Goal: Task Accomplishment & Management: Manage account settings

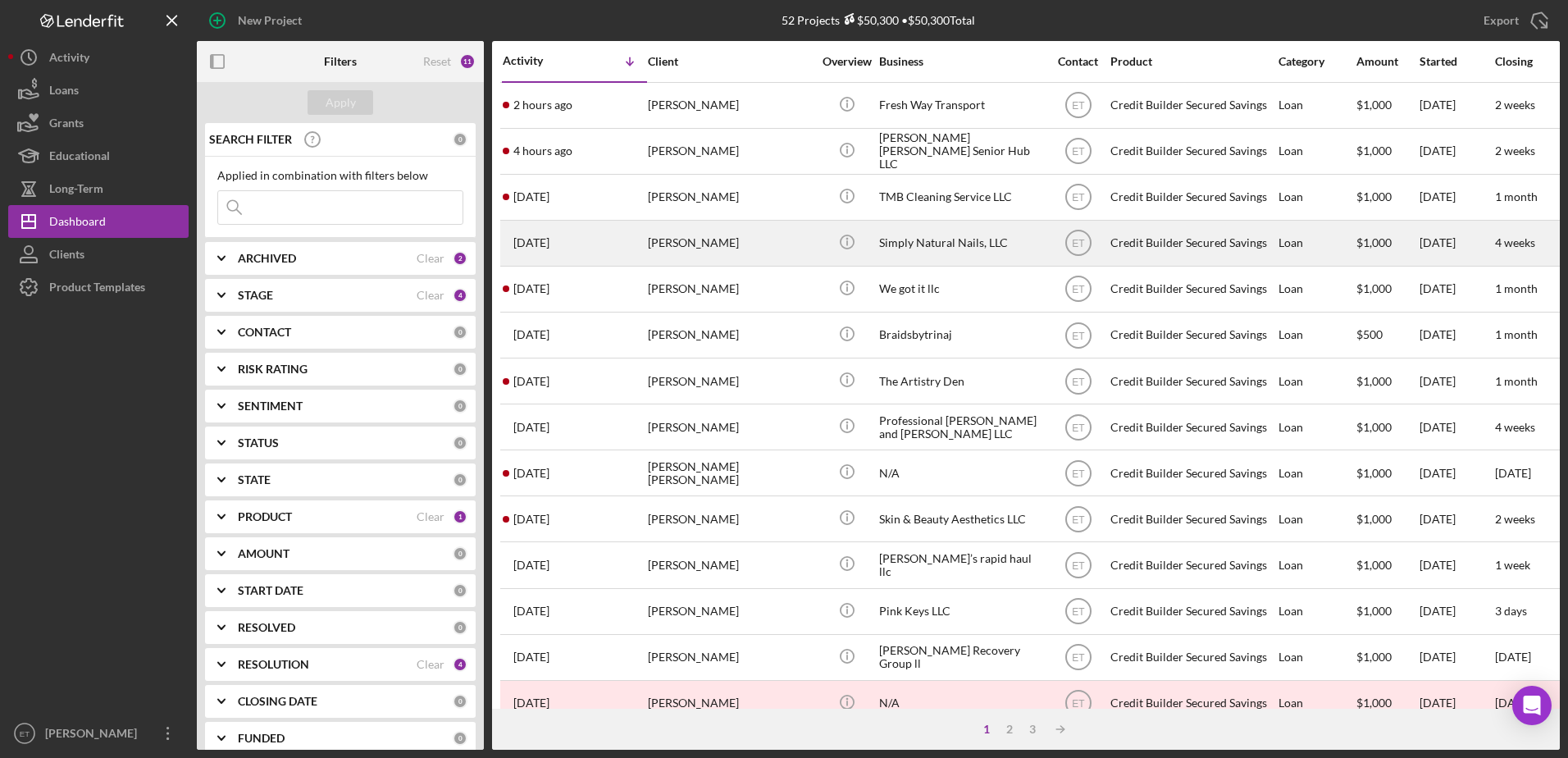
click at [735, 235] on div "[PERSON_NAME]" at bounding box center [729, 243] width 164 height 44
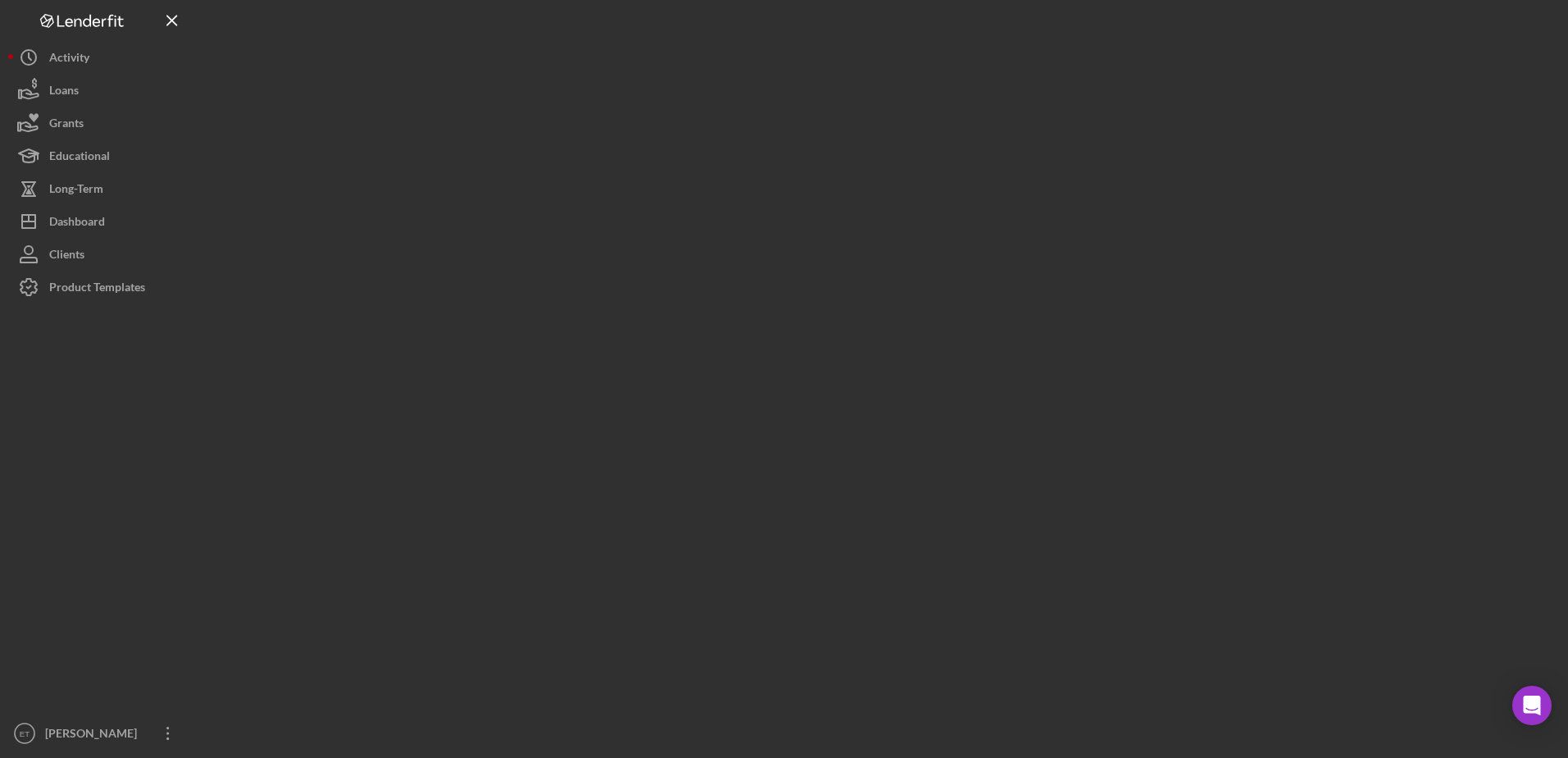
click at [735, 235] on div at bounding box center [878, 375] width 1363 height 750
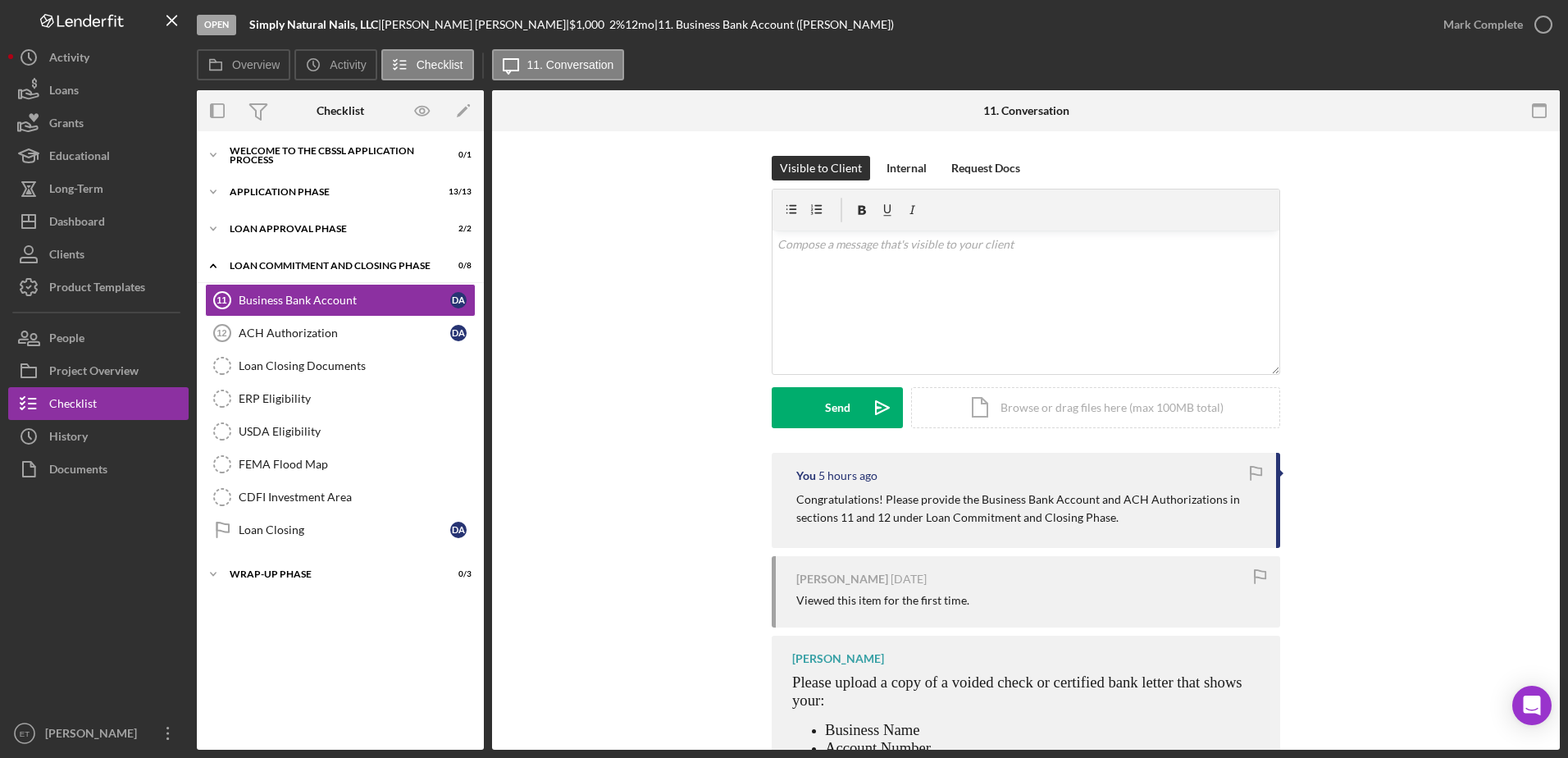
click at [299, 657] on div "Icon/Expander Welcome to the CBSSL Application Process 0 / 1 Icon/Expander Appl…" at bounding box center [340, 440] width 287 height 602
click at [297, 230] on div "Loan Approval Phase" at bounding box center [347, 228] width 234 height 10
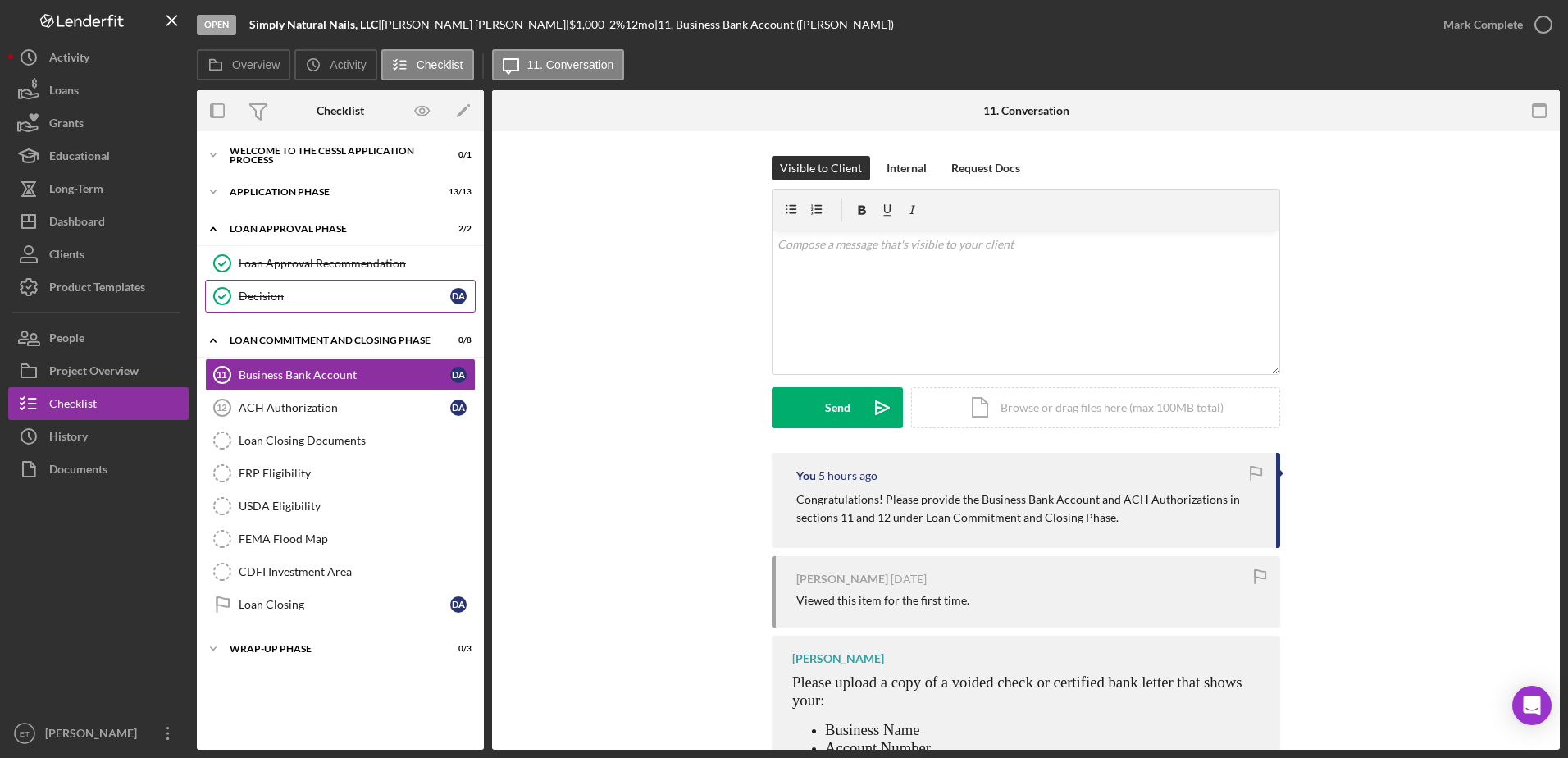
click at [271, 300] on div "Decision" at bounding box center [344, 296] width 212 height 13
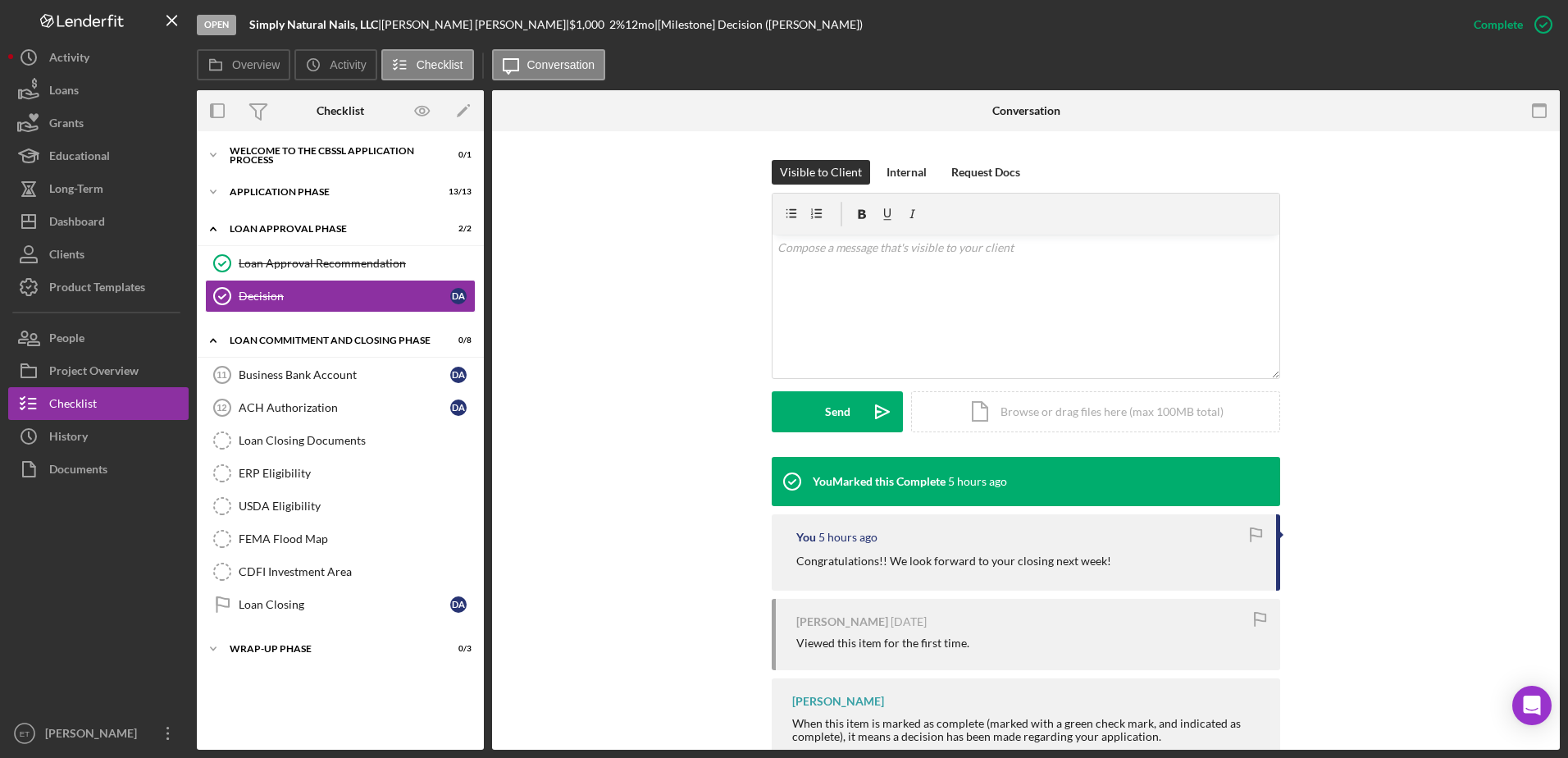
scroll to position [268, 0]
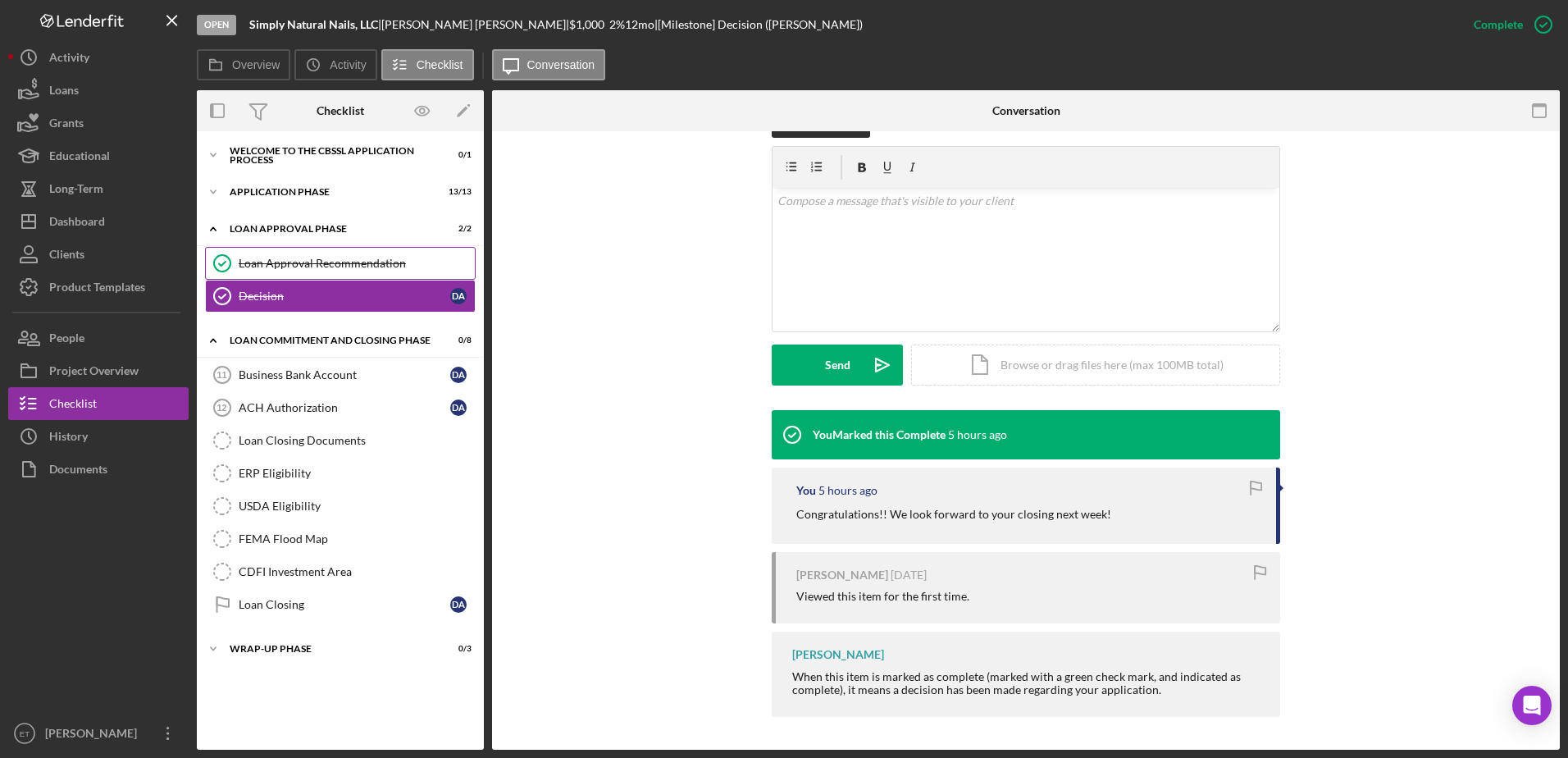
click at [289, 261] on div "Loan Approval Recommendation" at bounding box center [356, 263] width 237 height 13
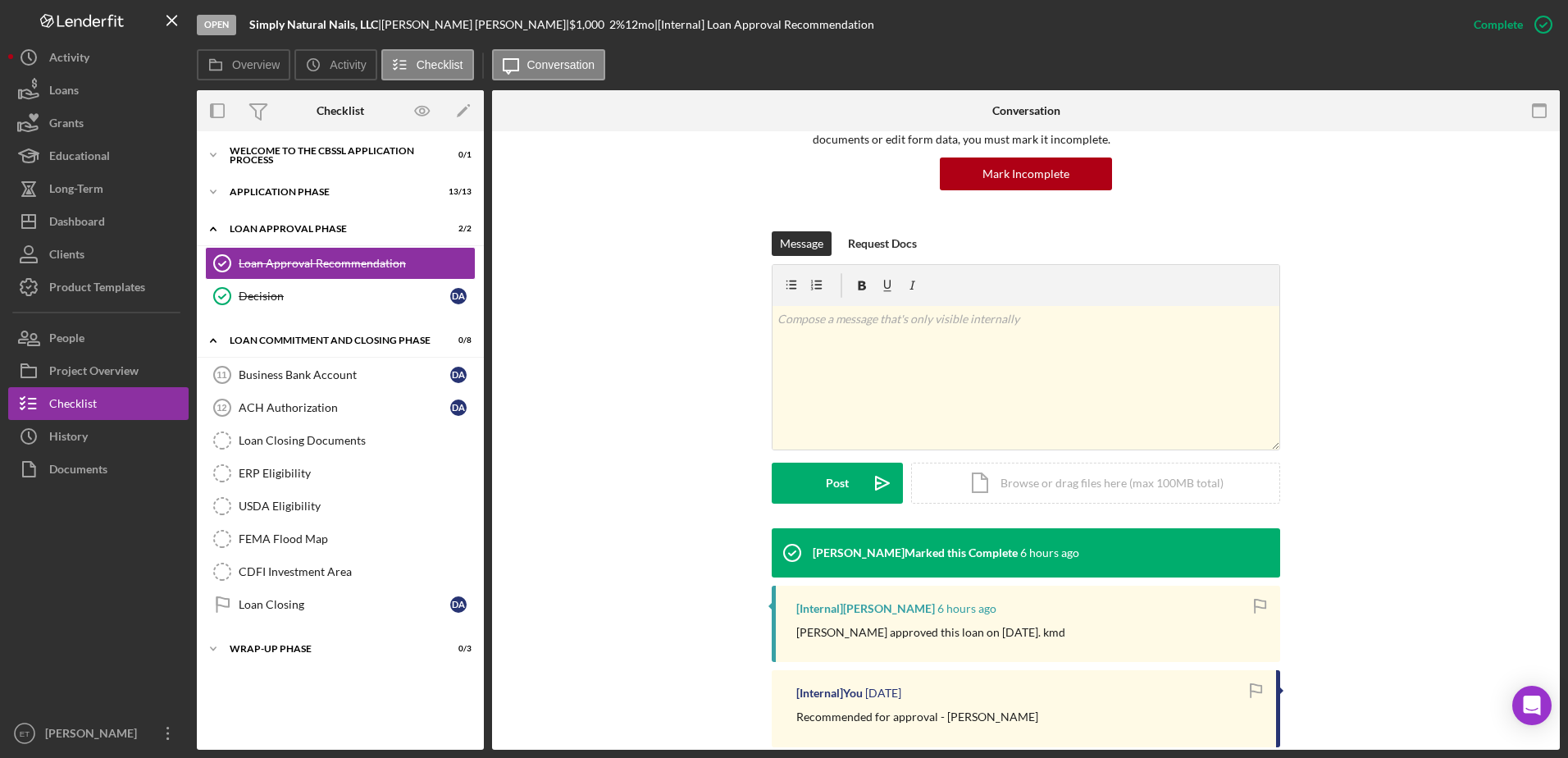
scroll to position [151, 0]
click at [277, 336] on div "Loan Commitment and Closing Phase" at bounding box center [347, 340] width 234 height 10
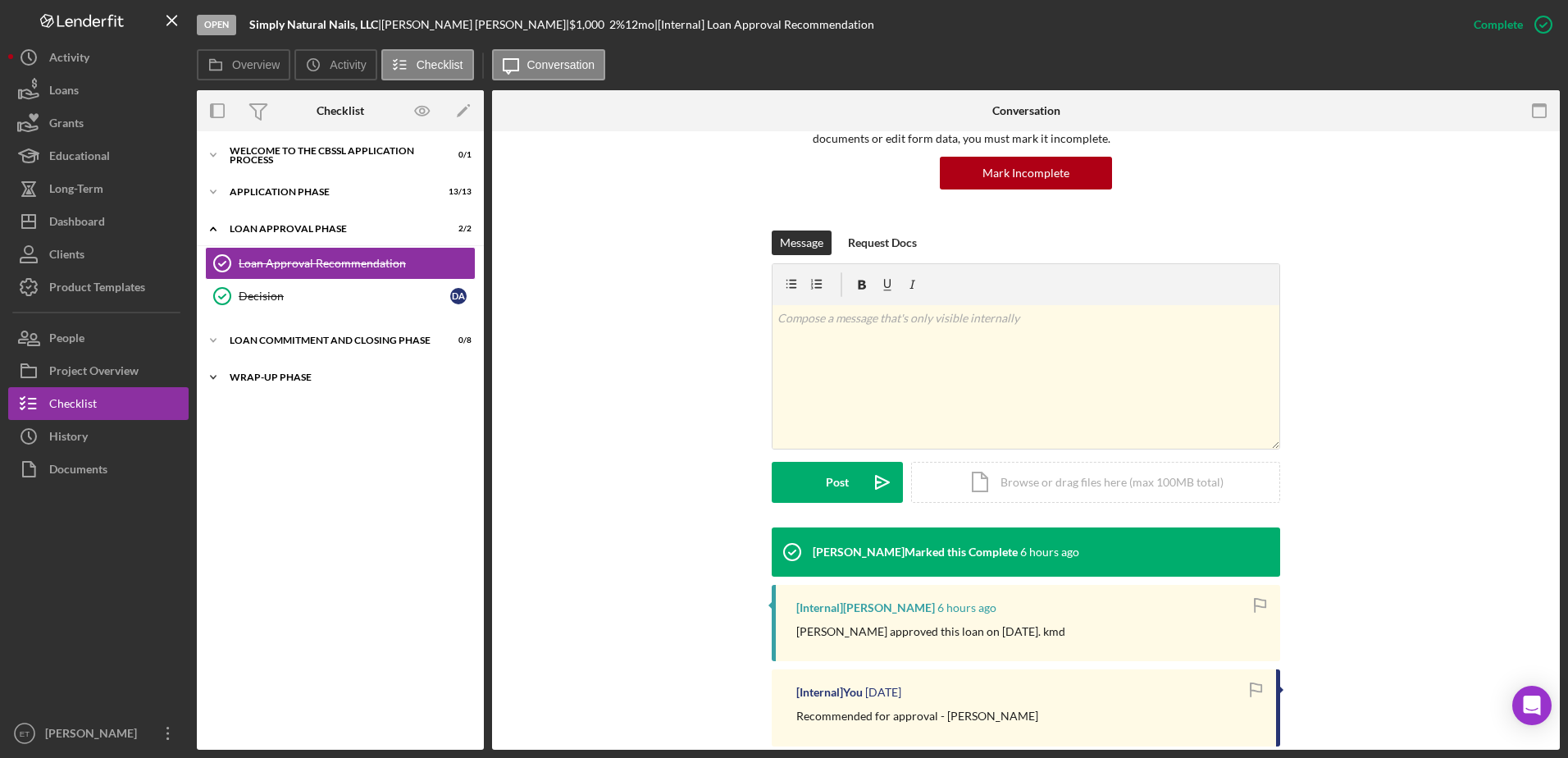
click at [275, 377] on div "Wrap-Up Phase" at bounding box center [347, 377] width 234 height 10
click at [283, 335] on div "Icon/Expander Loan Commitment and Closing Phase 0 / 8" at bounding box center [340, 340] width 287 height 32
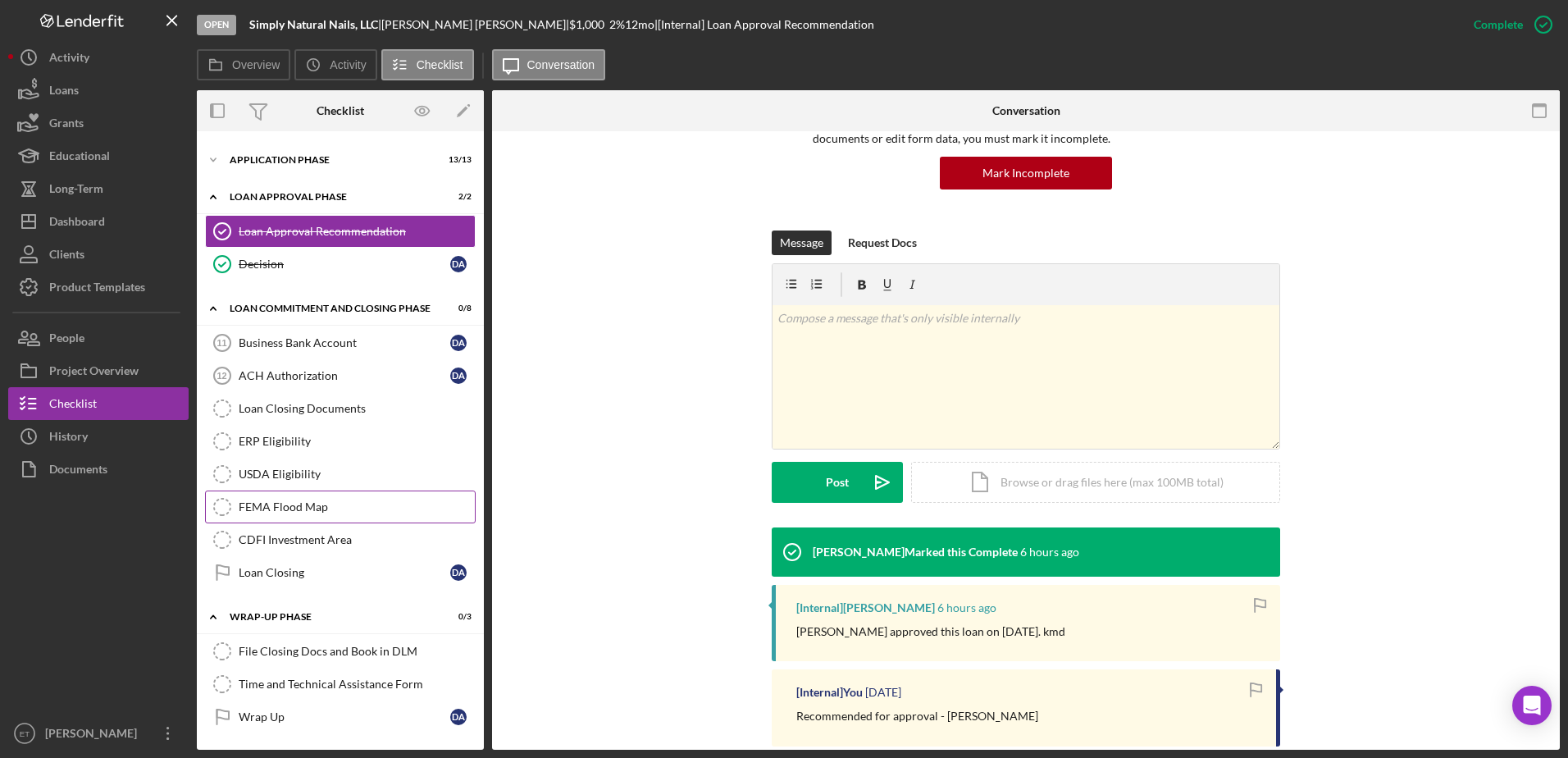
scroll to position [0, 0]
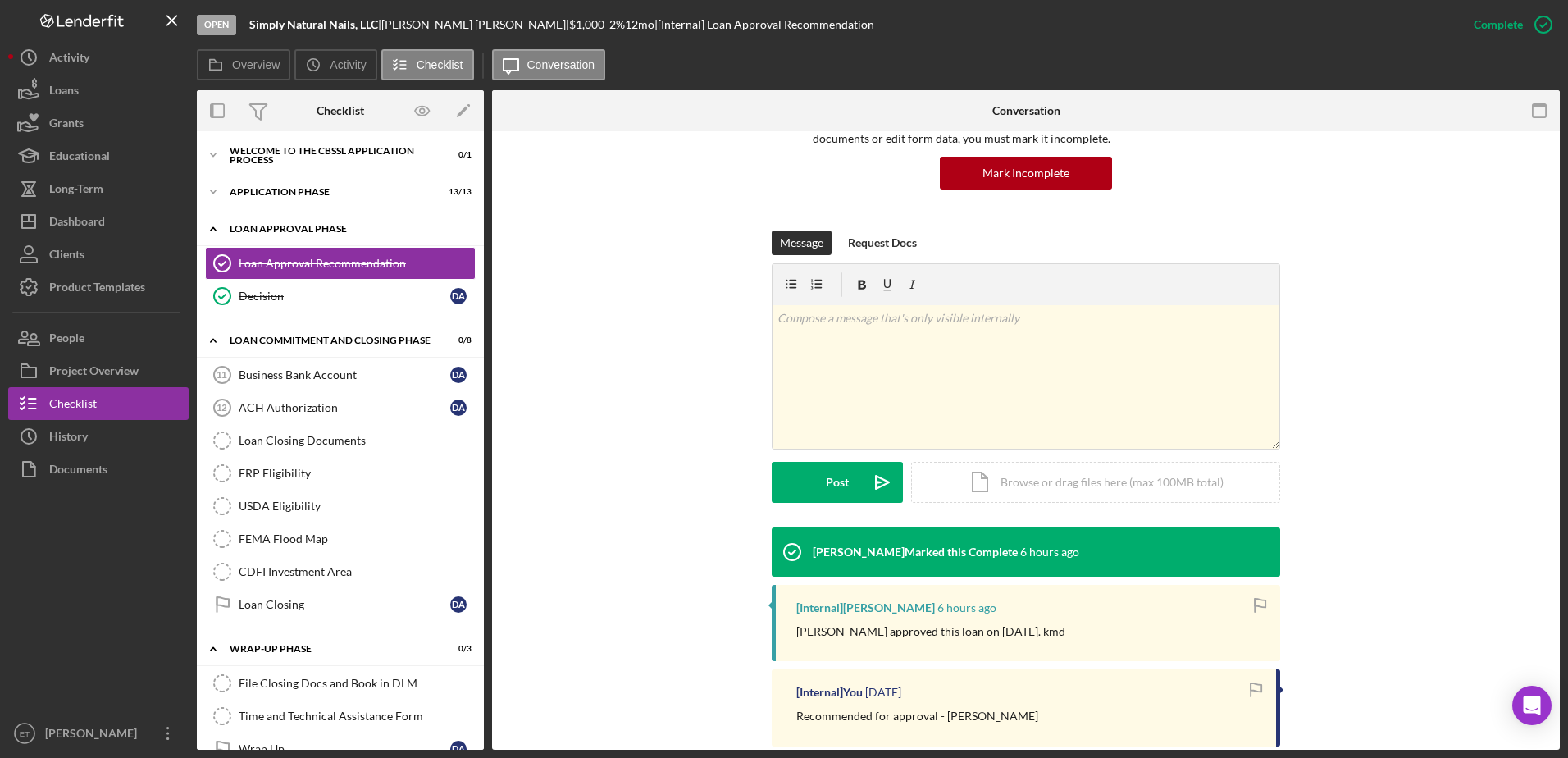
click at [317, 230] on div "Loan Approval Phase" at bounding box center [347, 228] width 234 height 10
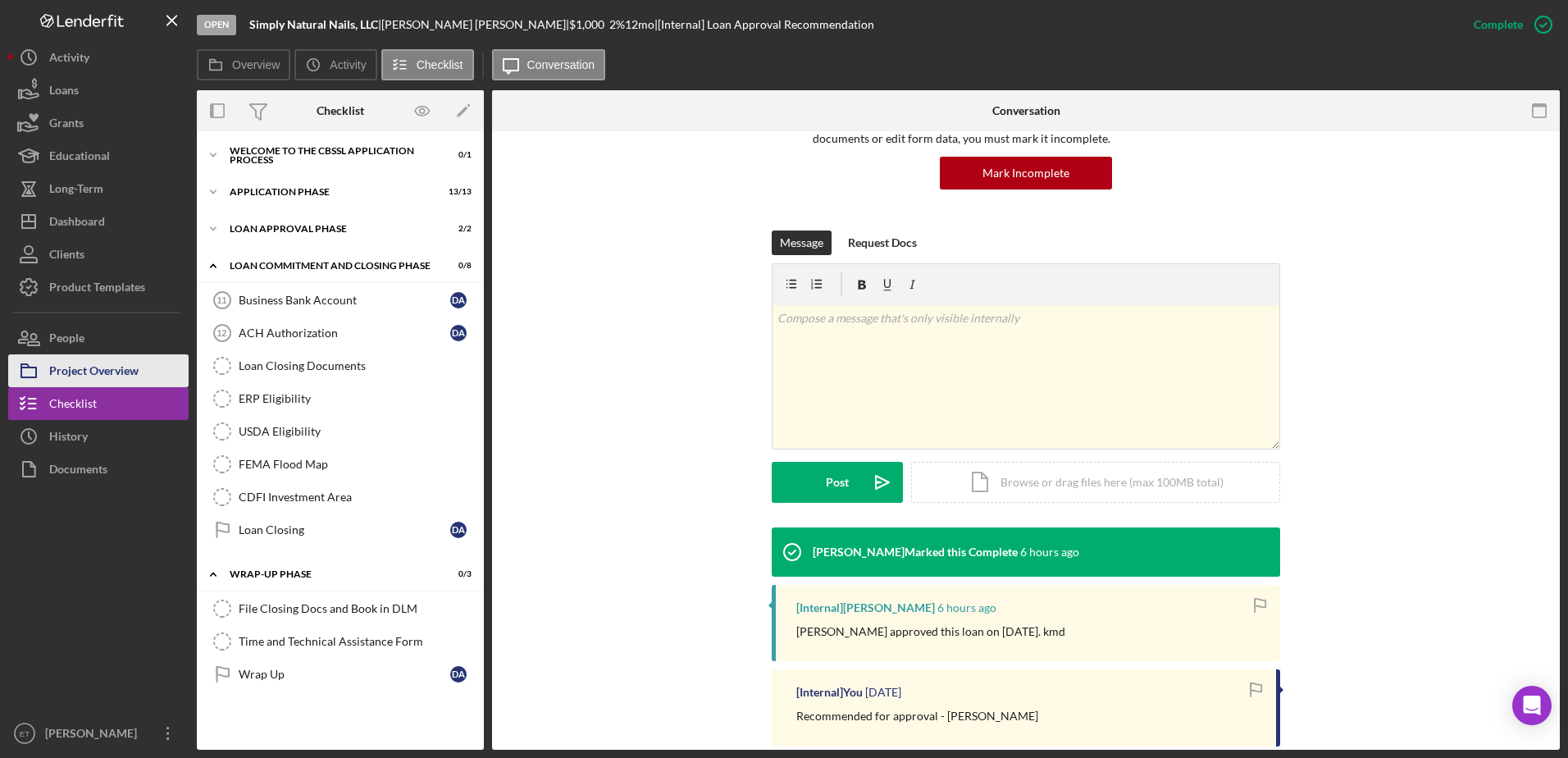
click at [62, 372] on div "Project Overview" at bounding box center [94, 373] width 89 height 37
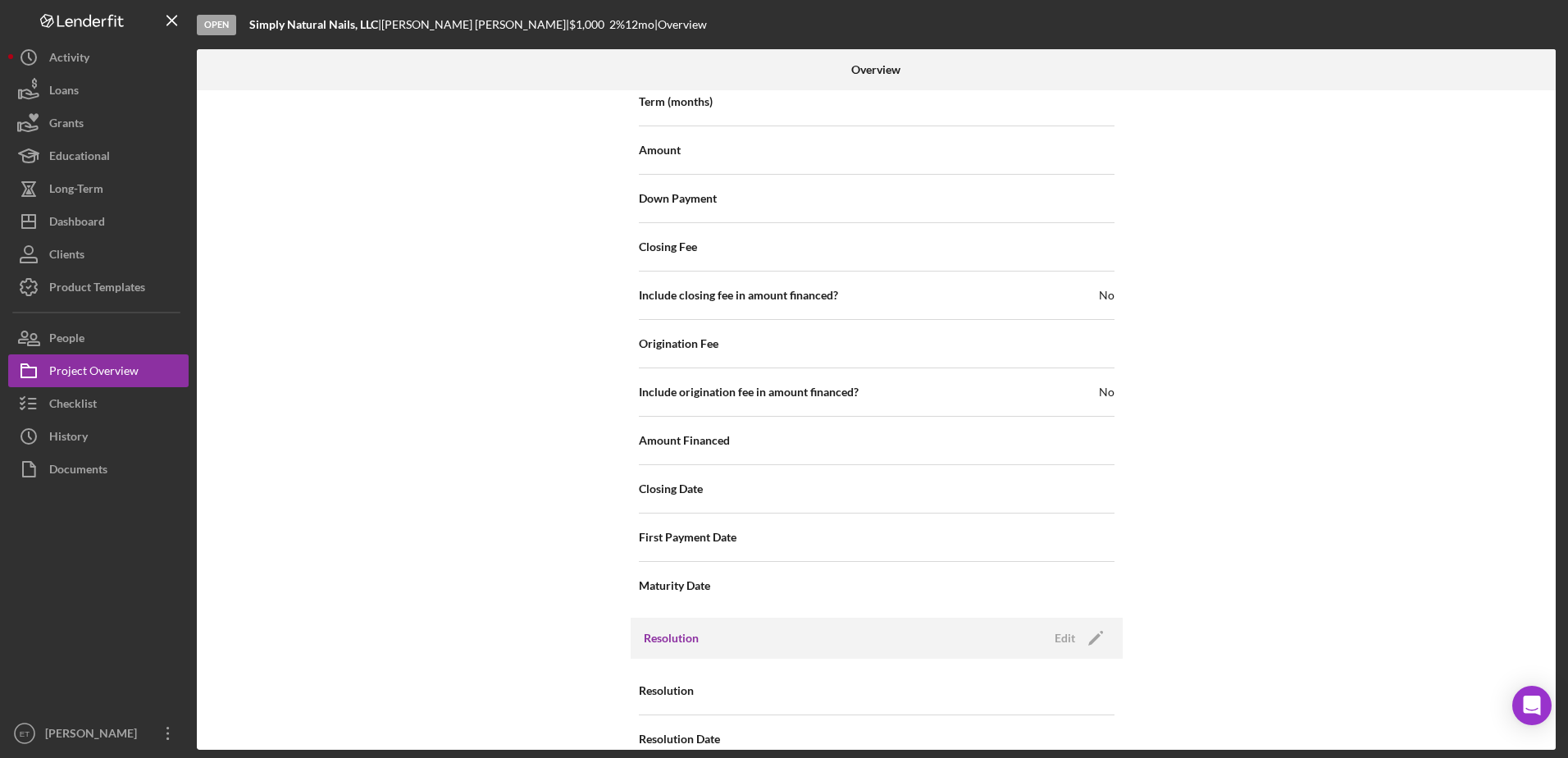
scroll to position [1827, 0]
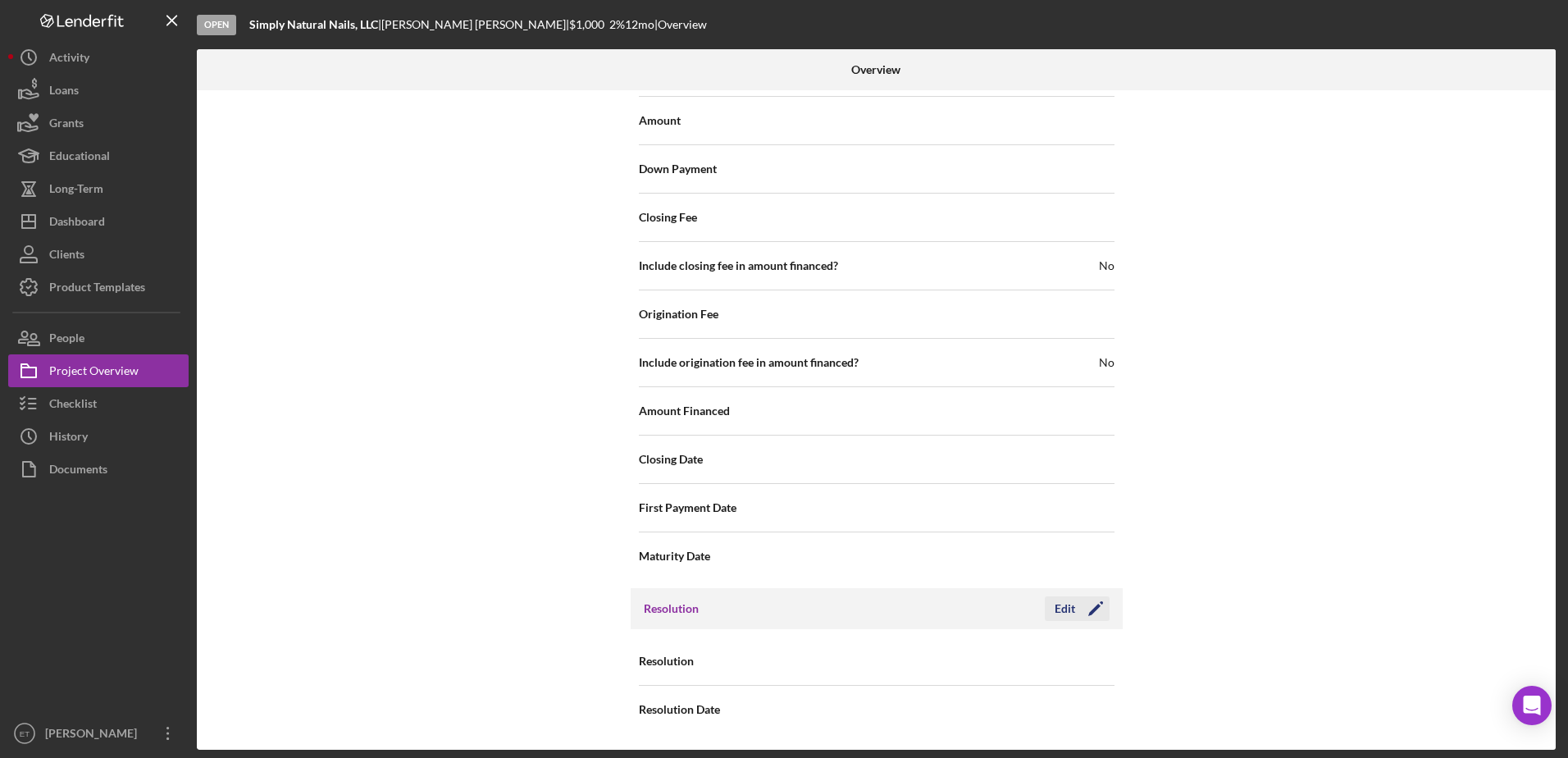
click at [1064, 608] on div "Edit" at bounding box center [1065, 609] width 20 height 25
click at [1174, 628] on div "Internal Workflow Stage Open Icon/Dropdown Arrow Archive (can unarchive later i…" at bounding box center [876, 419] width 1359 height 660
click at [906, 719] on input "[DATE]" at bounding box center [967, 709] width 180 height 39
type input "09/12/y025"
type input "[DATE]"
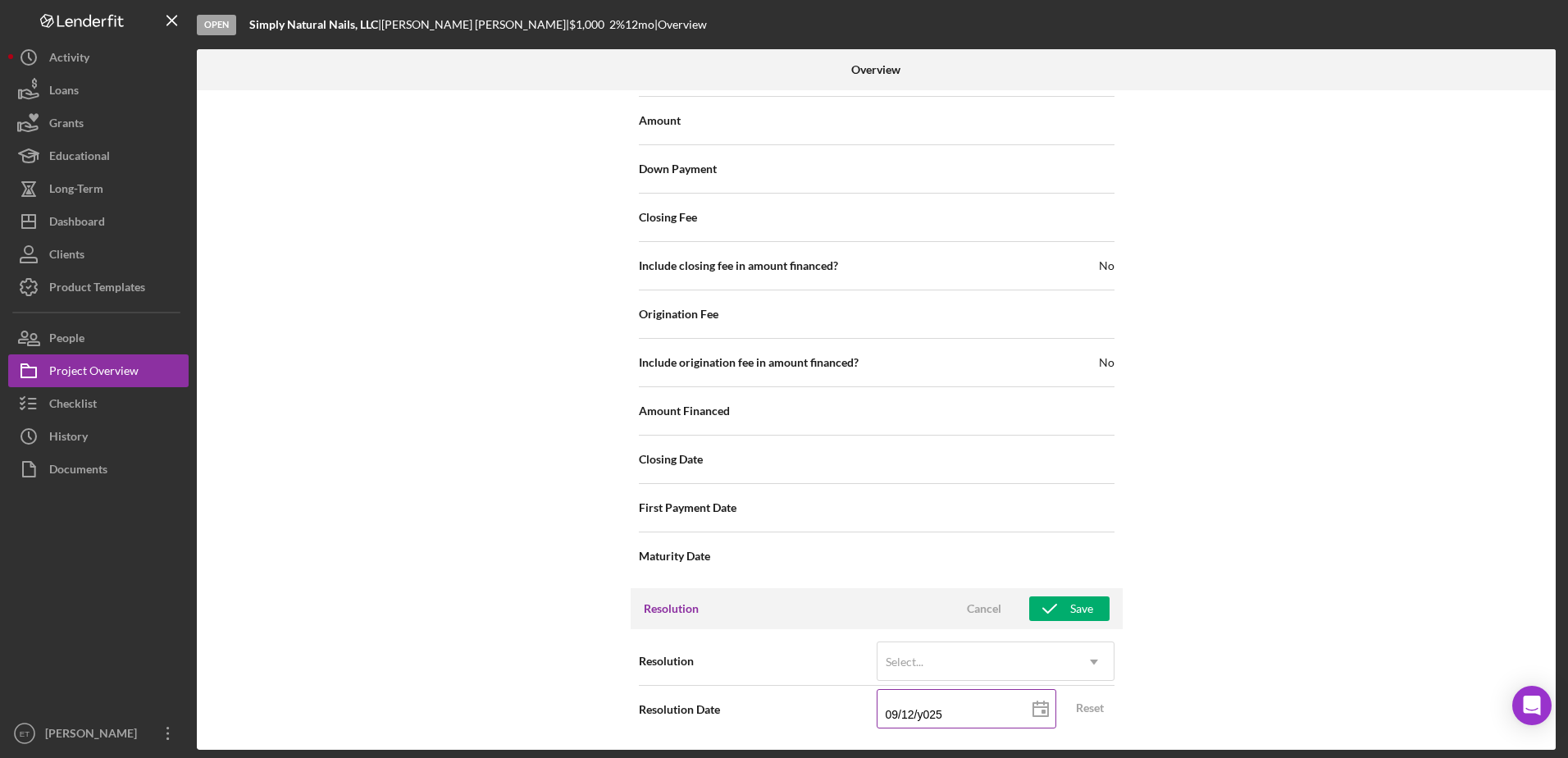
type input "[DATE]"
type input "09/12/y025"
type input "09/20/25yy"
type input "09/12/y025"
type input "[DATE]"
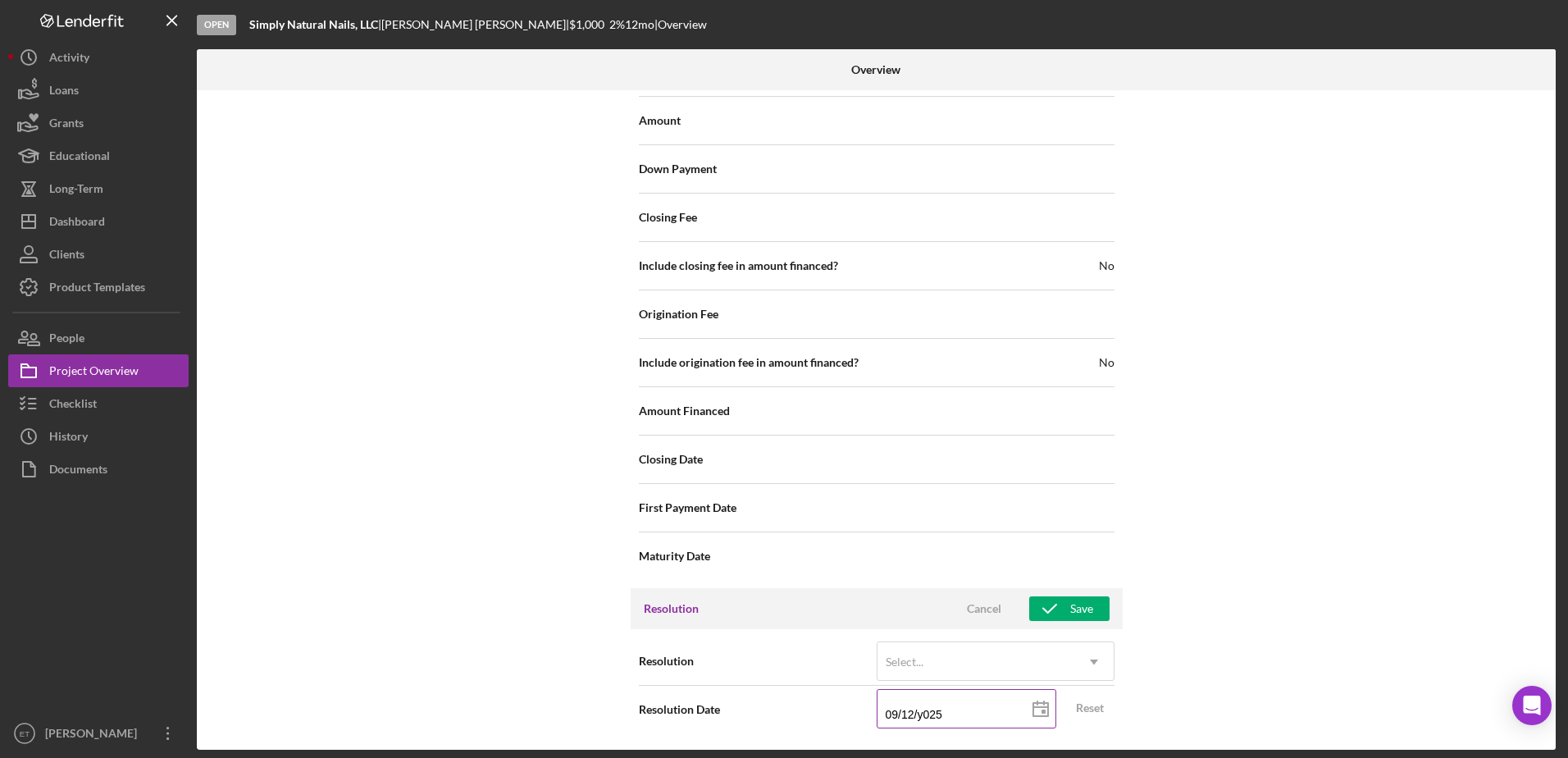
type input "[DATE]"
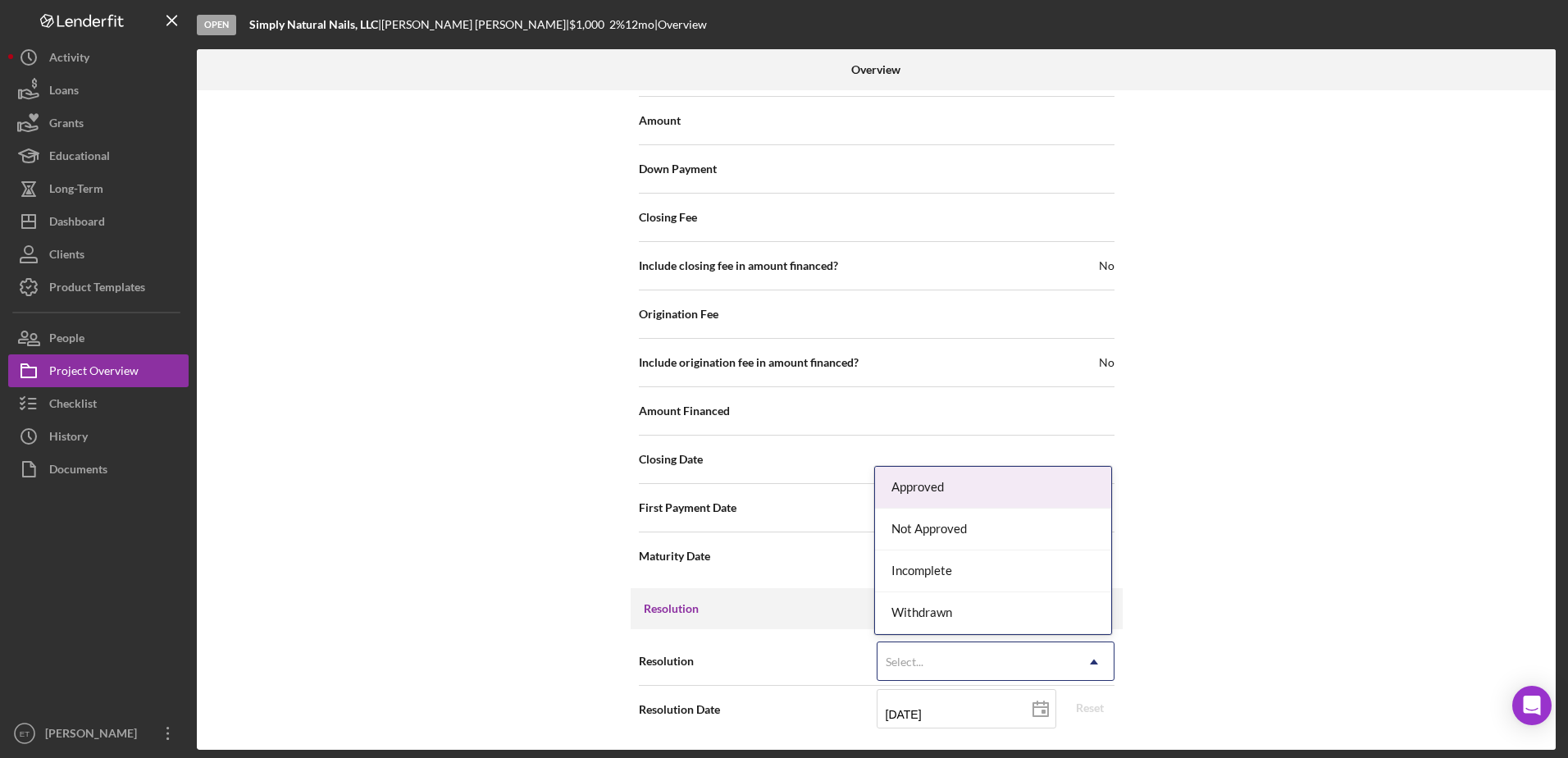
click at [1093, 662] on use at bounding box center [1094, 662] width 8 height 5
click at [983, 492] on div "Approved" at bounding box center [993, 487] width 237 height 42
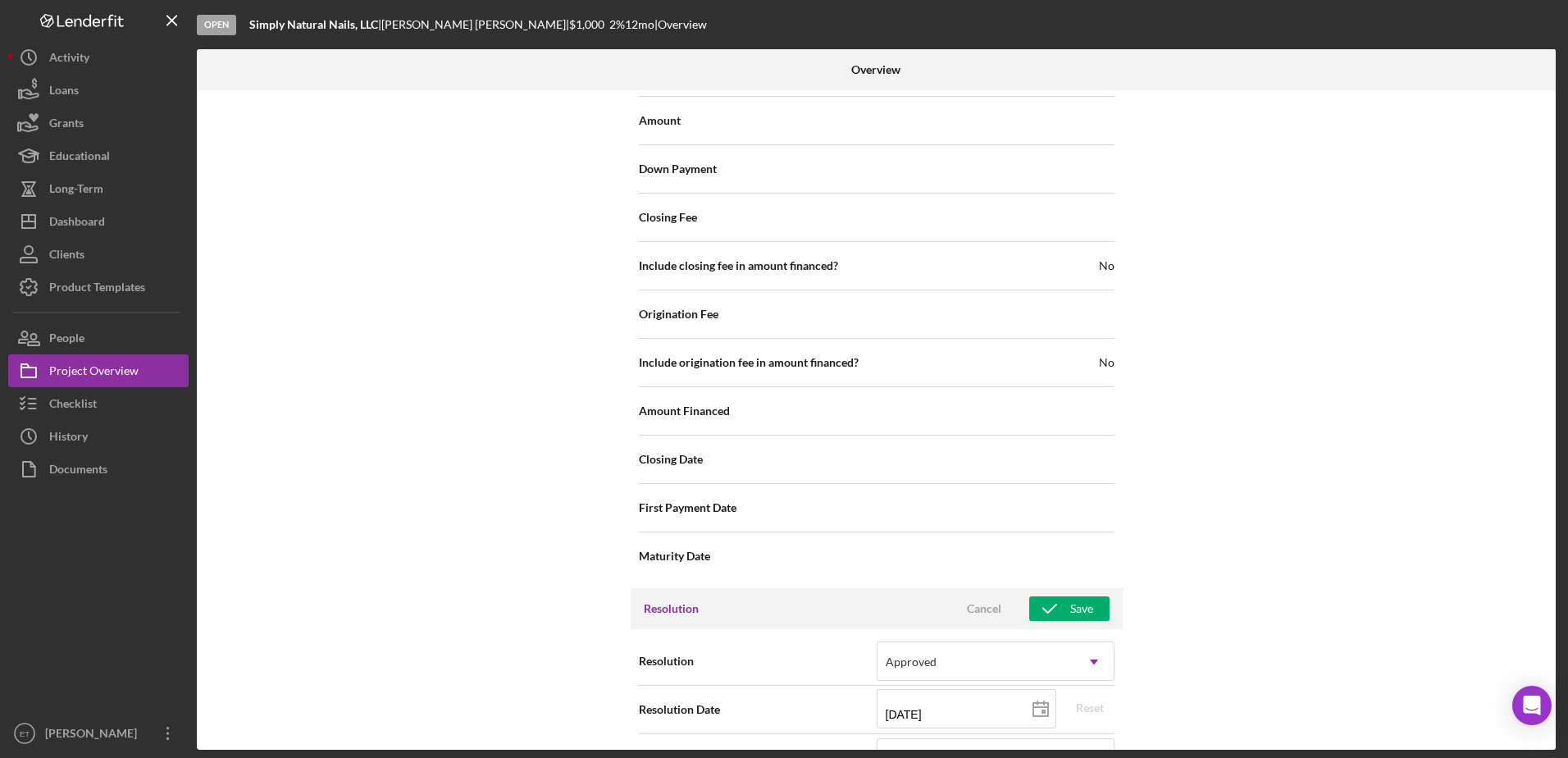
click at [1223, 613] on div "Internal Workflow Stage Open Icon/Dropdown Arrow Archive (can unarchive later i…" at bounding box center [876, 419] width 1359 height 660
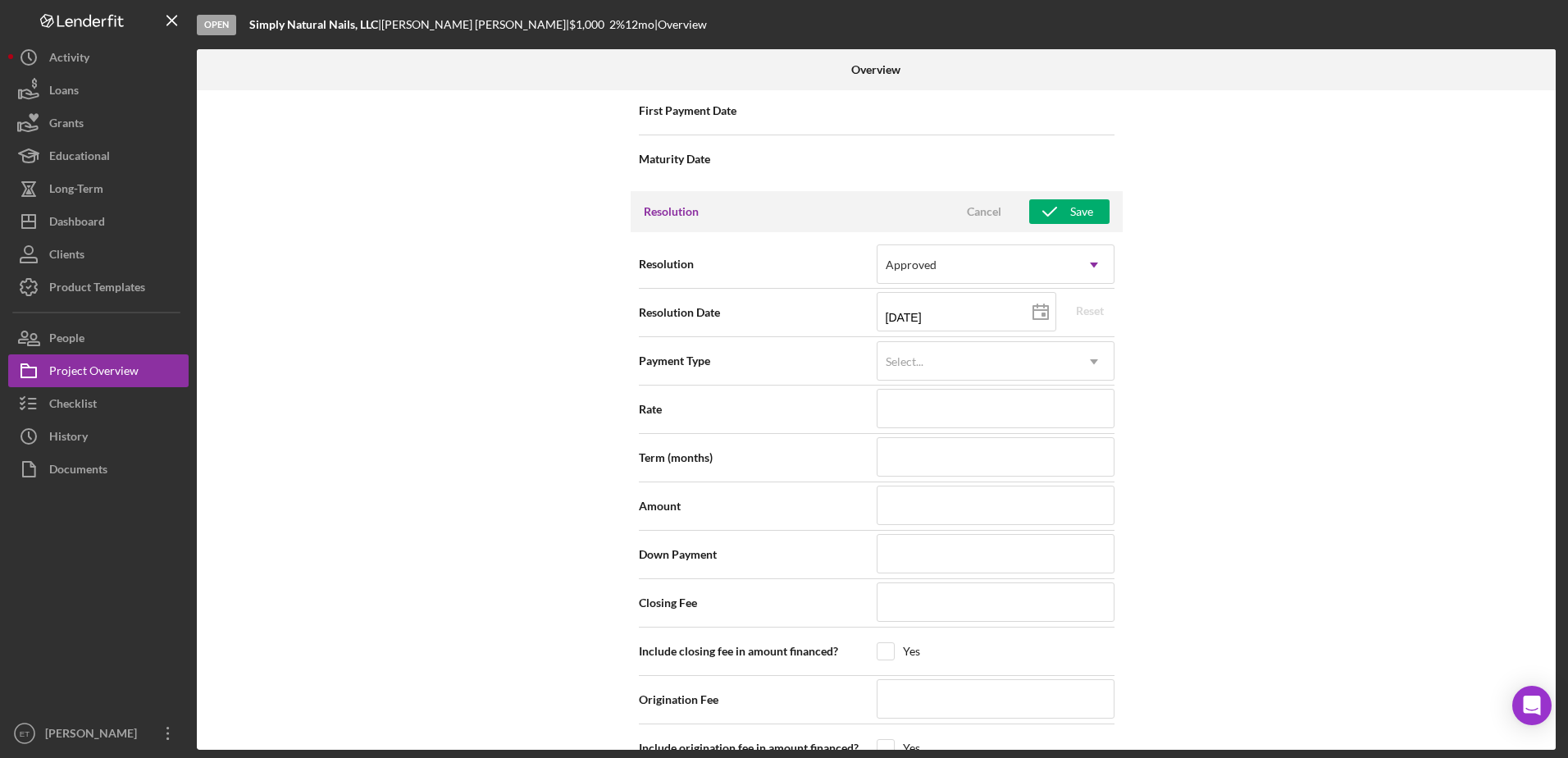
scroll to position [2225, 0]
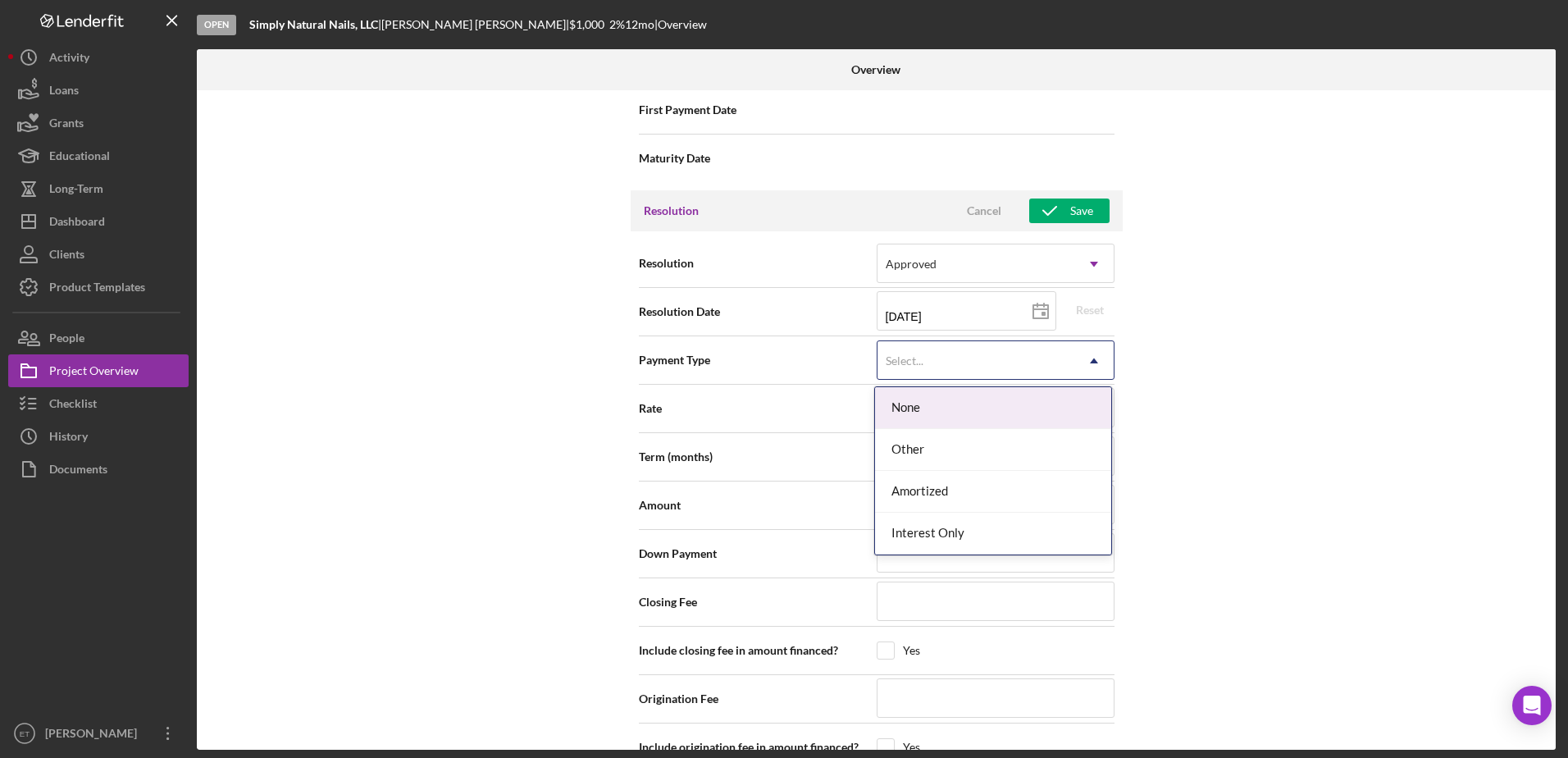
click at [1092, 365] on icon "Icon/Dropdown Arrow" at bounding box center [1094, 361] width 39 height 39
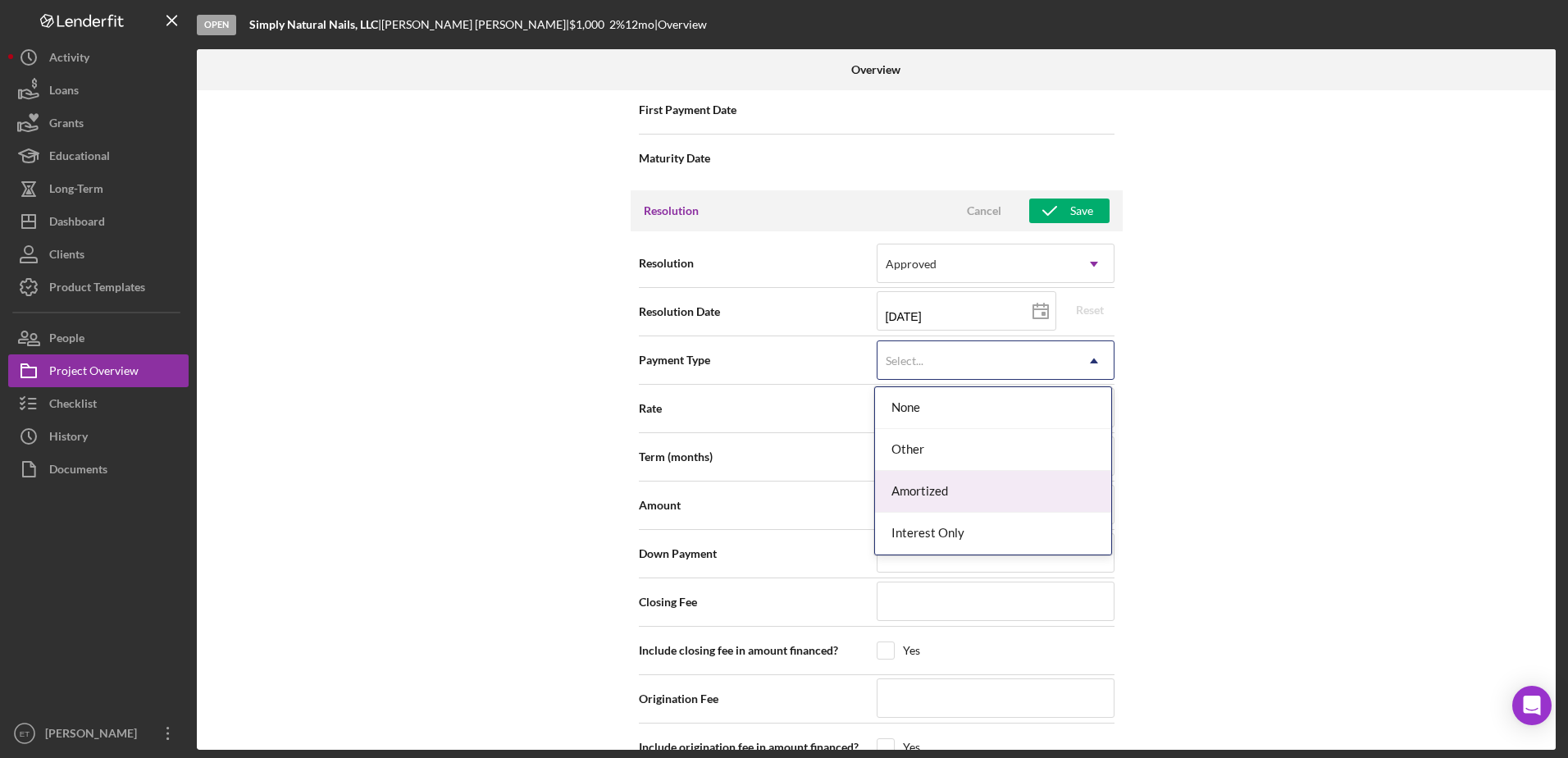
click at [1039, 496] on div "Amortized" at bounding box center [993, 491] width 237 height 42
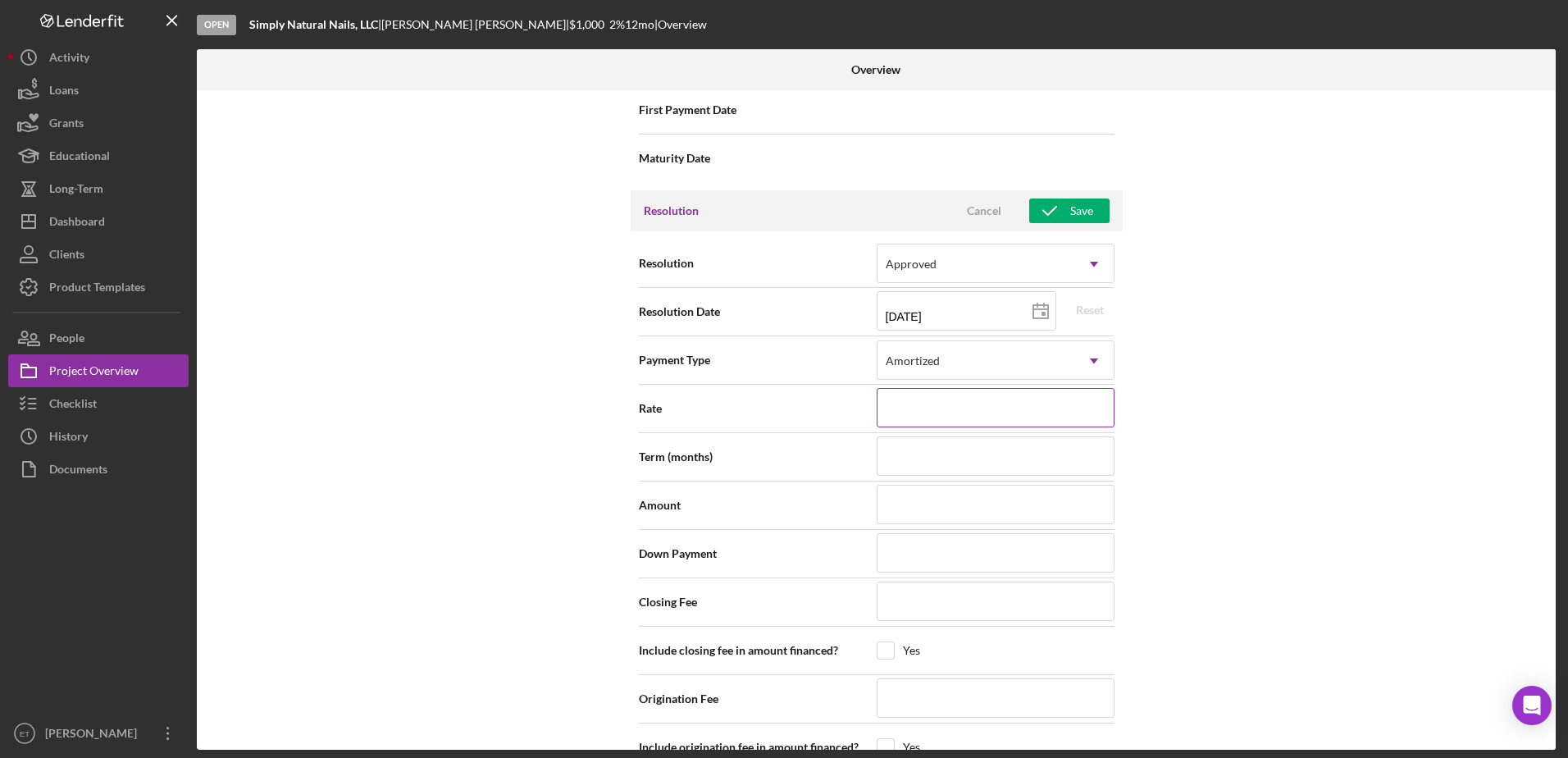
click at [1040, 414] on input at bounding box center [996, 407] width 238 height 39
type input "2%"
type input "2.%"
type input "2.0%"
type input "2.000%"
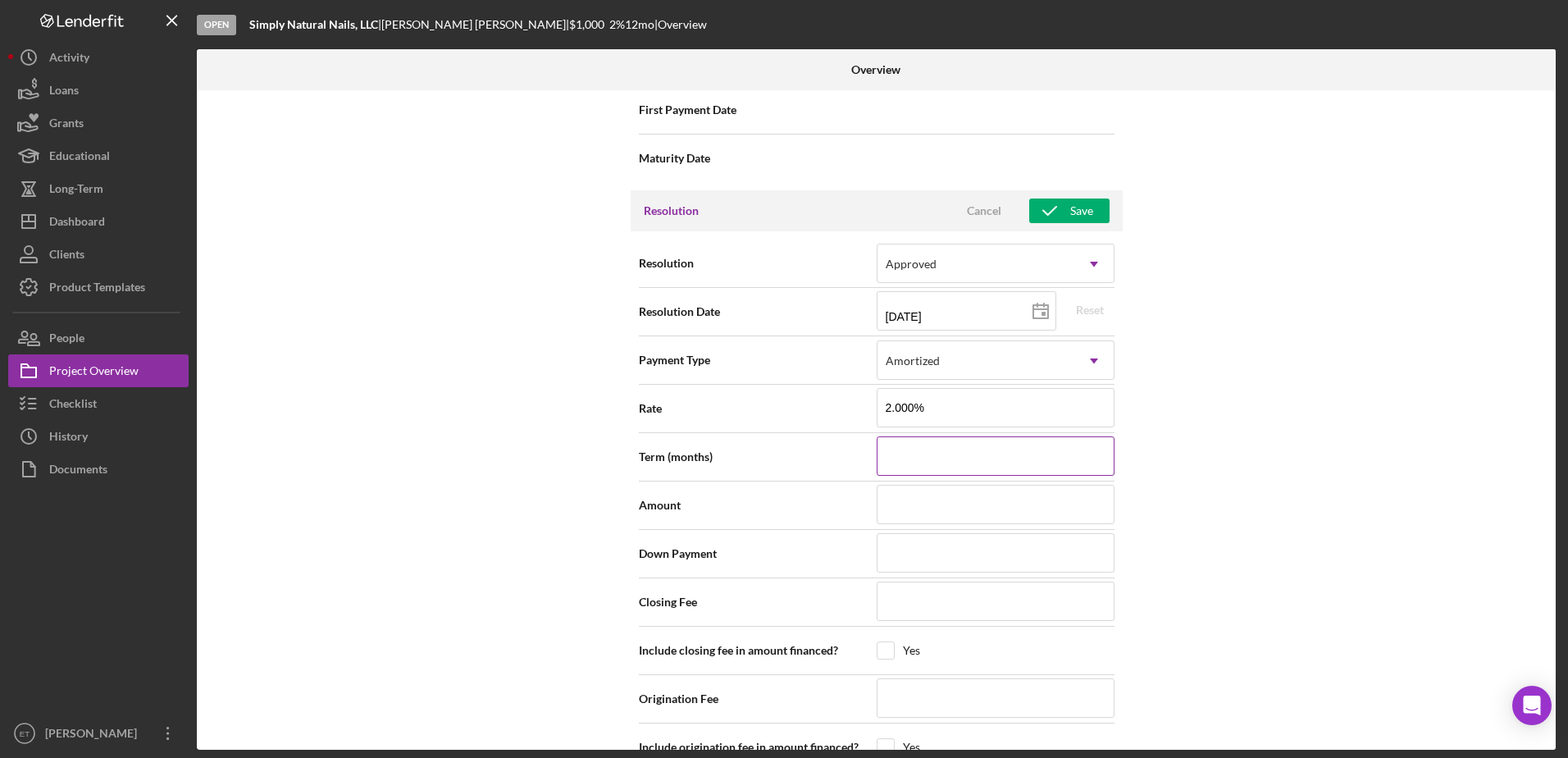
click at [993, 463] on input at bounding box center [996, 456] width 238 height 39
type input "1"
type input "12"
click at [952, 506] on input at bounding box center [996, 504] width 238 height 39
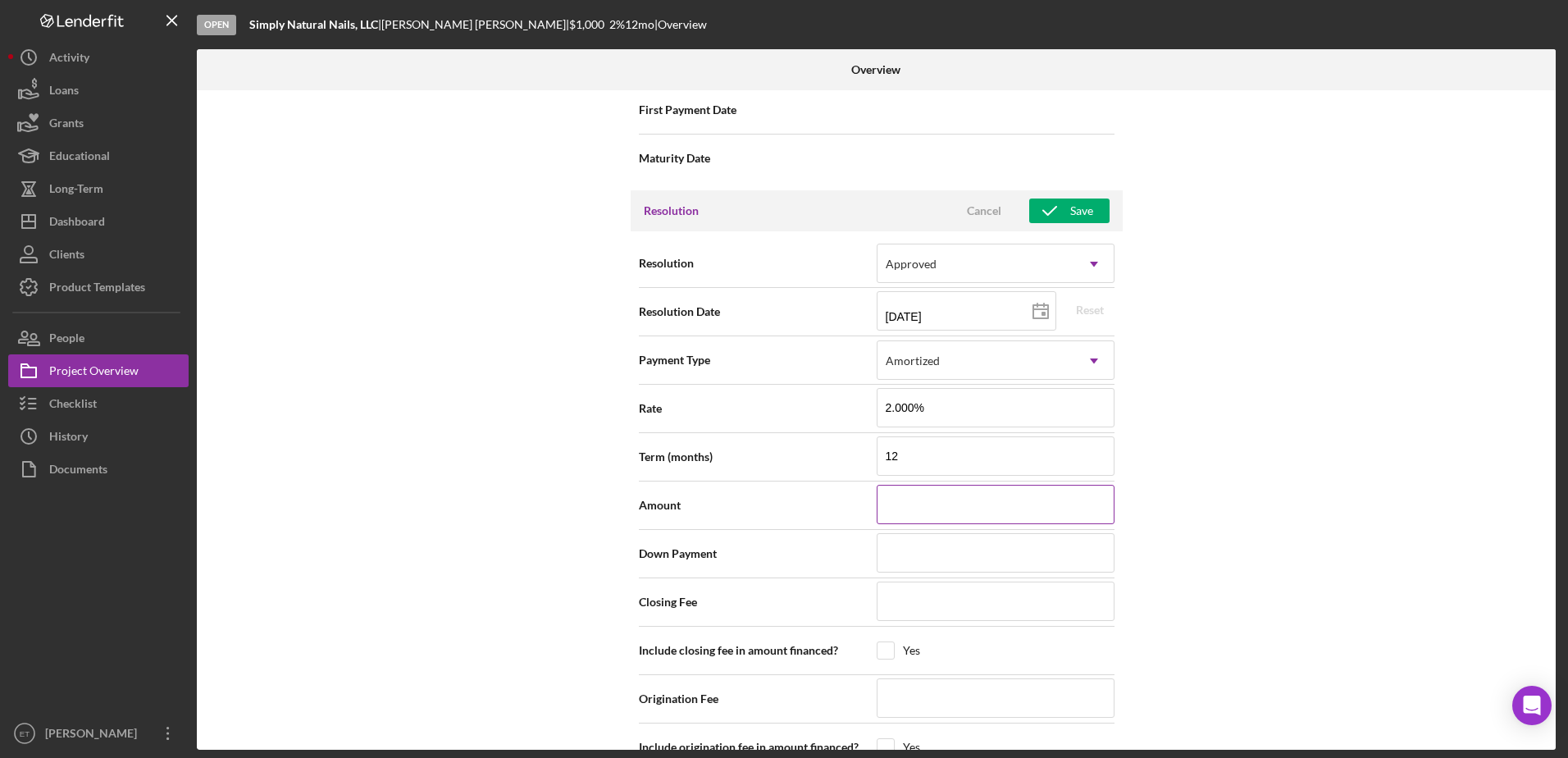
click at [952, 506] on input at bounding box center [996, 504] width 238 height 39
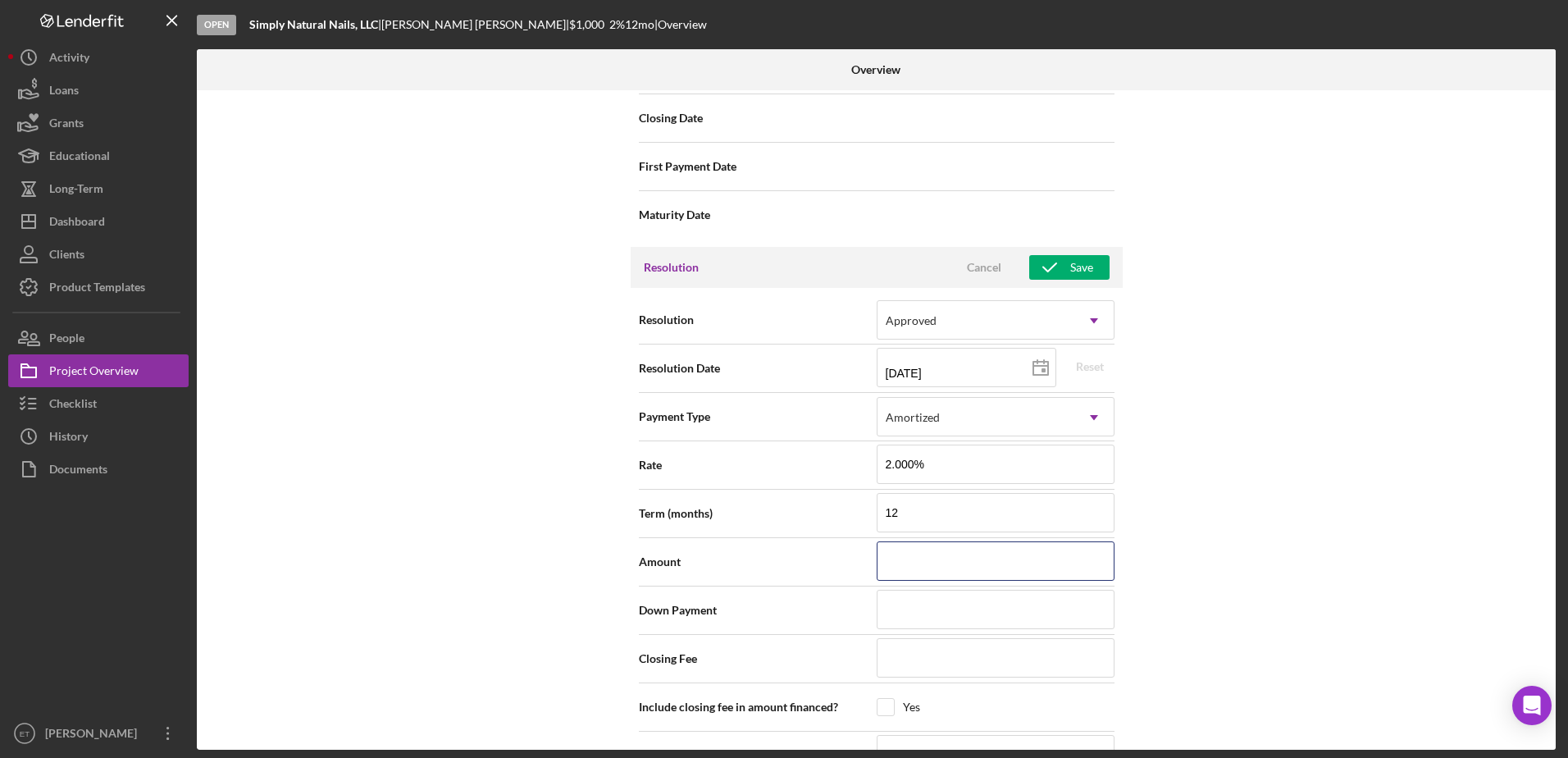
scroll to position [2162, 0]
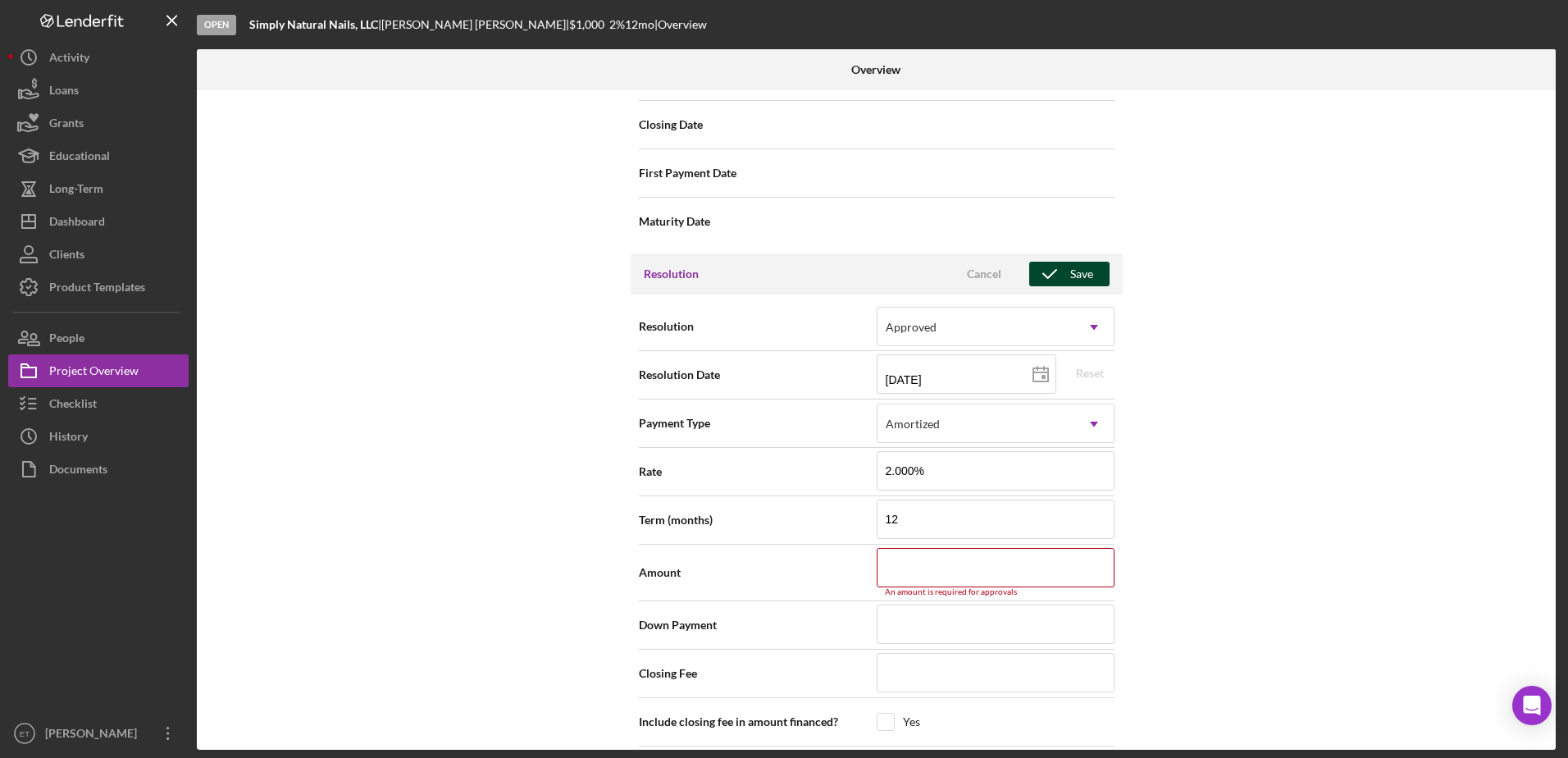
click at [1086, 272] on div "Save" at bounding box center [1082, 274] width 23 height 25
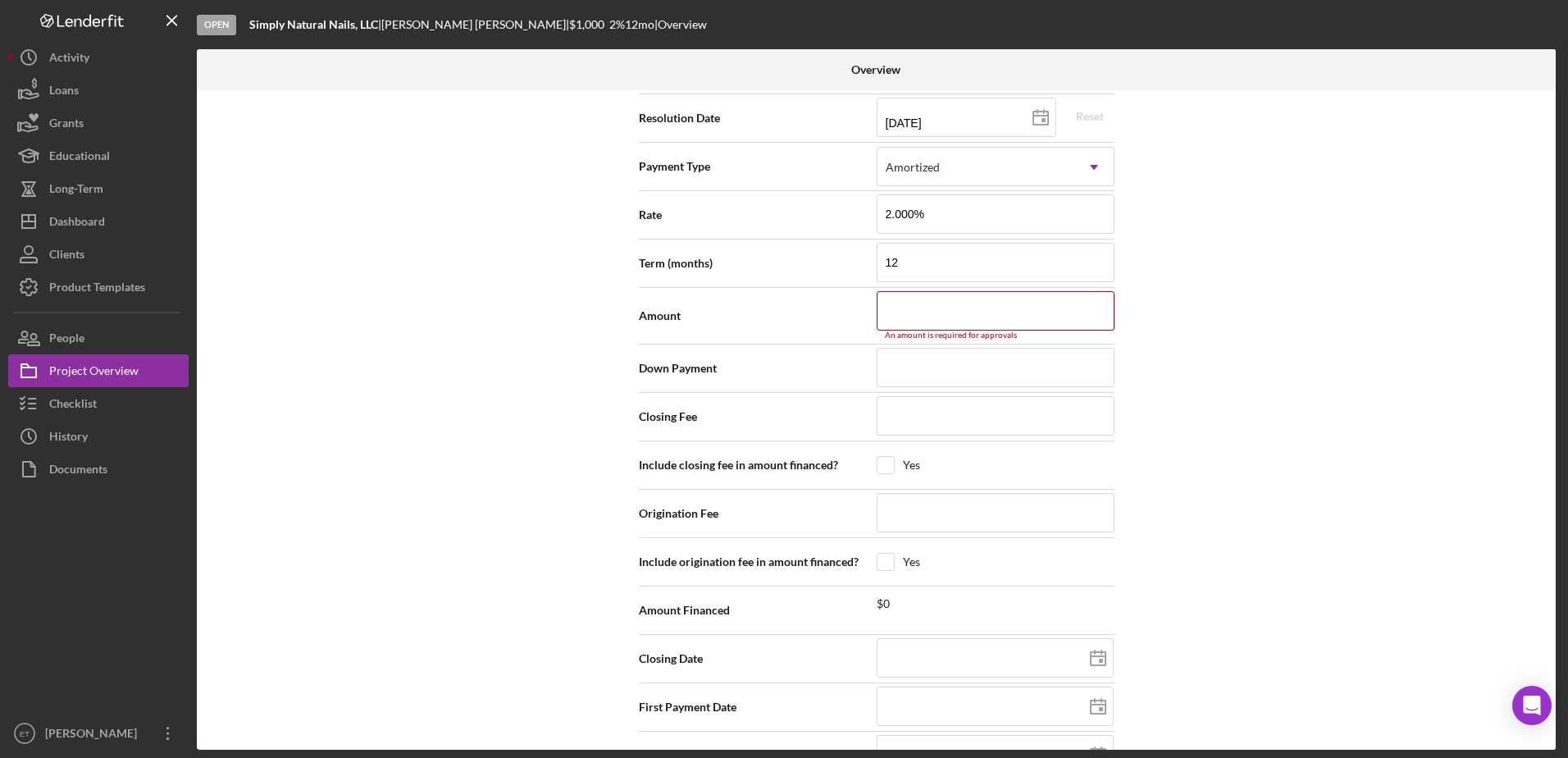
scroll to position [2464, 0]
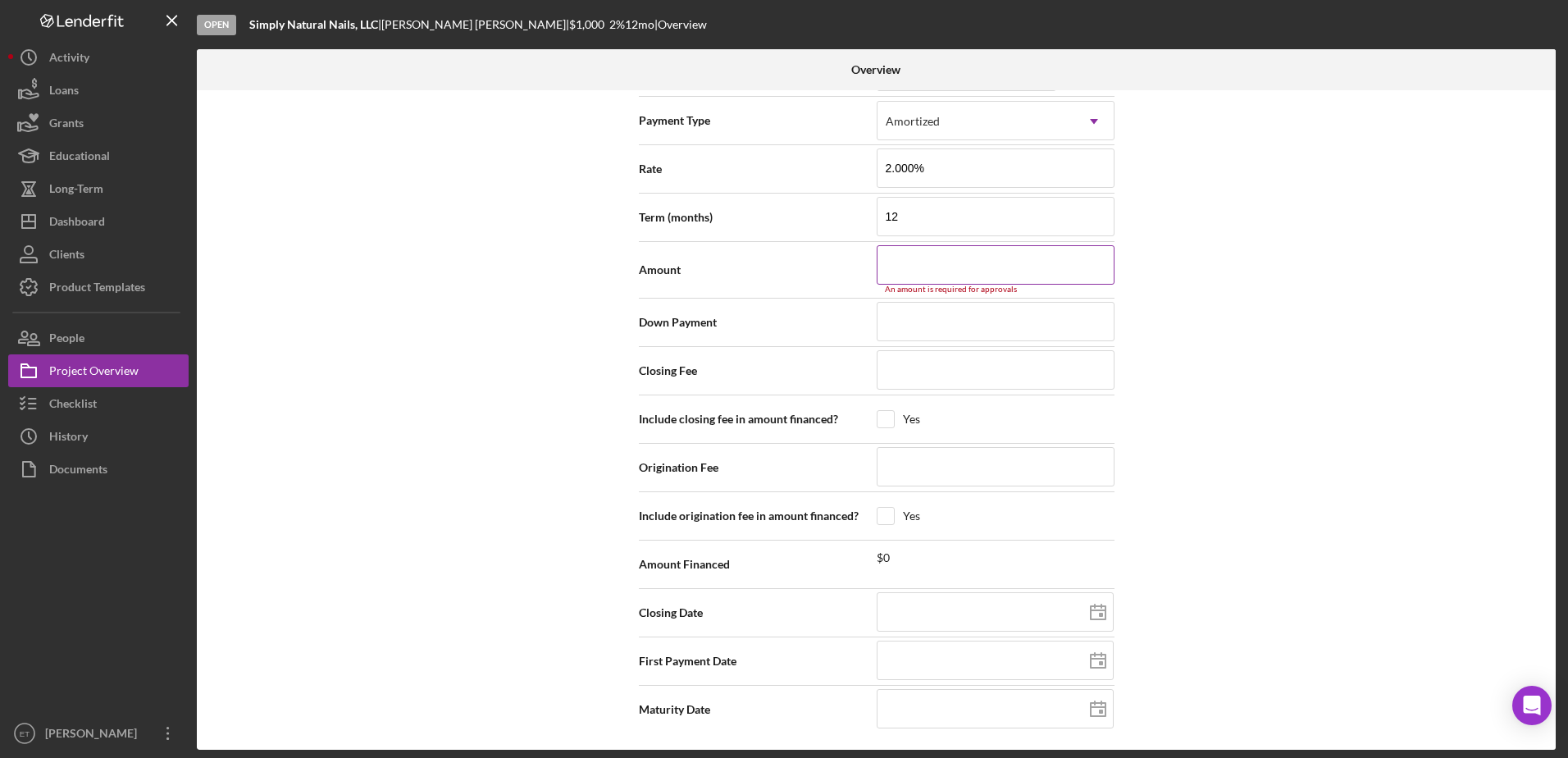
click at [955, 272] on input at bounding box center [996, 264] width 238 height 39
type input "$1"
type input "$10"
type input "$100"
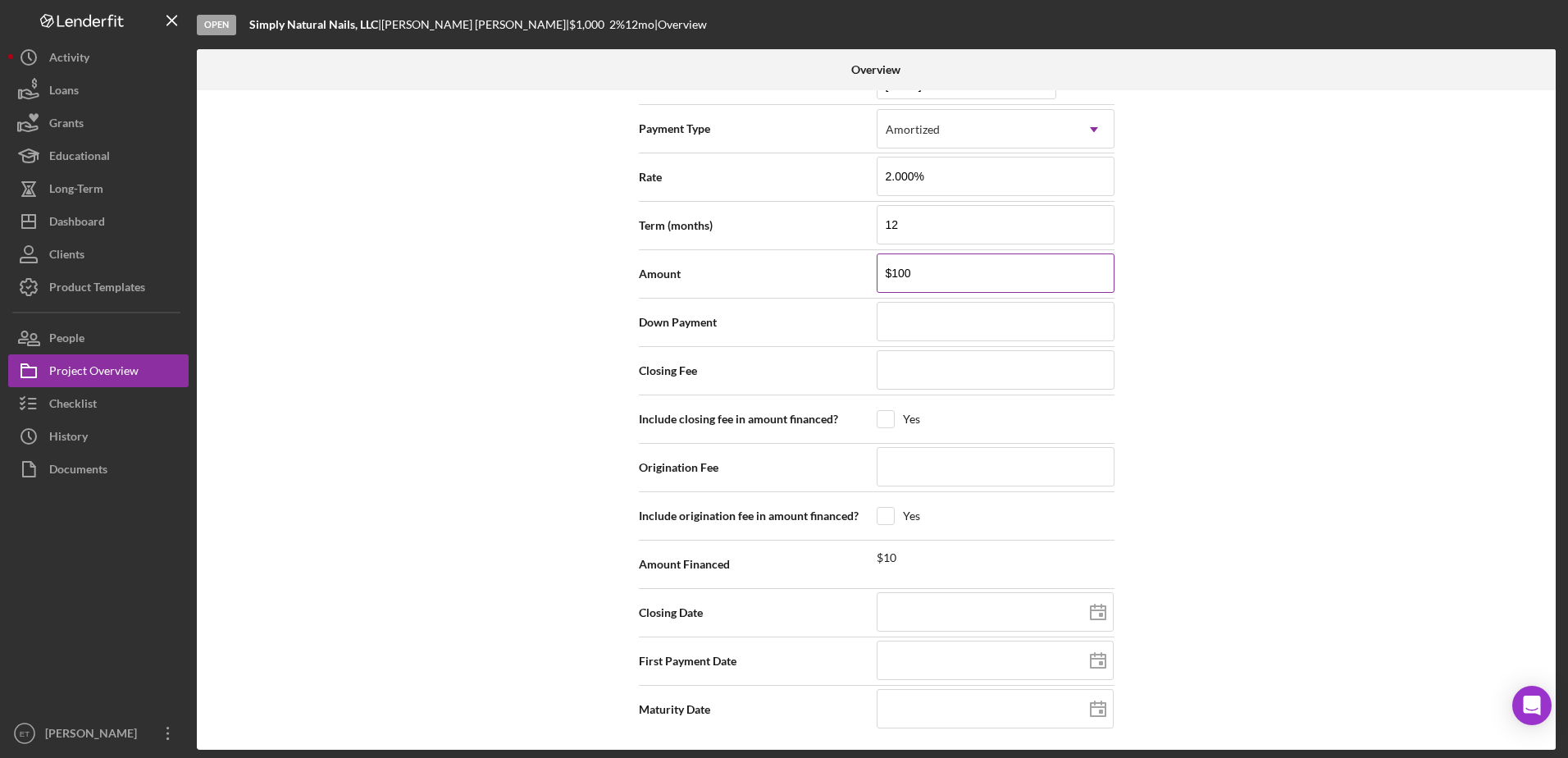
type input "$1,000"
type input "$10,000"
type input "$100,000"
type input "$10,000"
type input "$1,000"
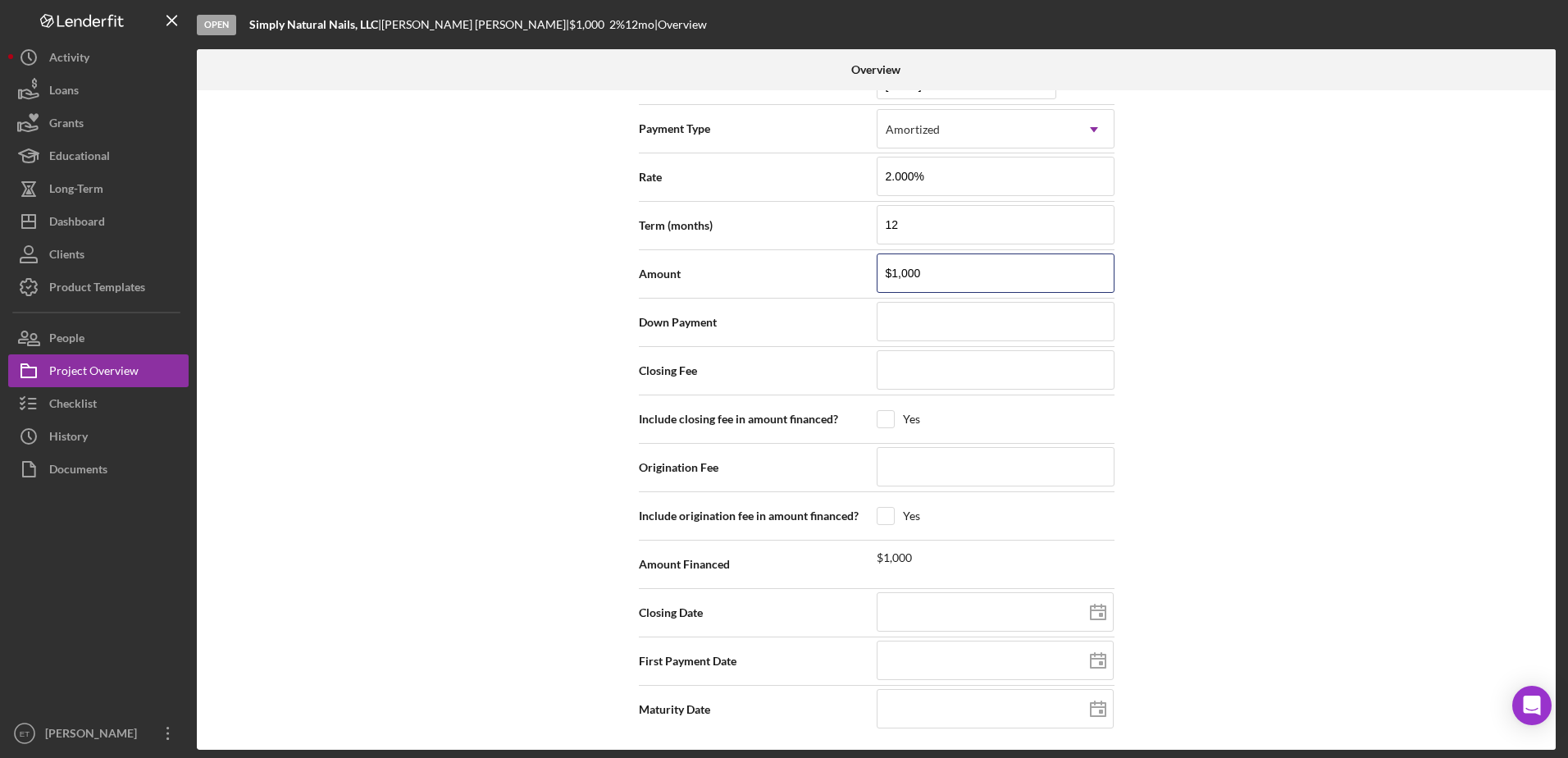
type input "$1,000"
click at [1140, 265] on div "Internal Workflow Stage Open Icon/Dropdown Arrow Archive (can unarchive later i…" at bounding box center [876, 419] width 1359 height 660
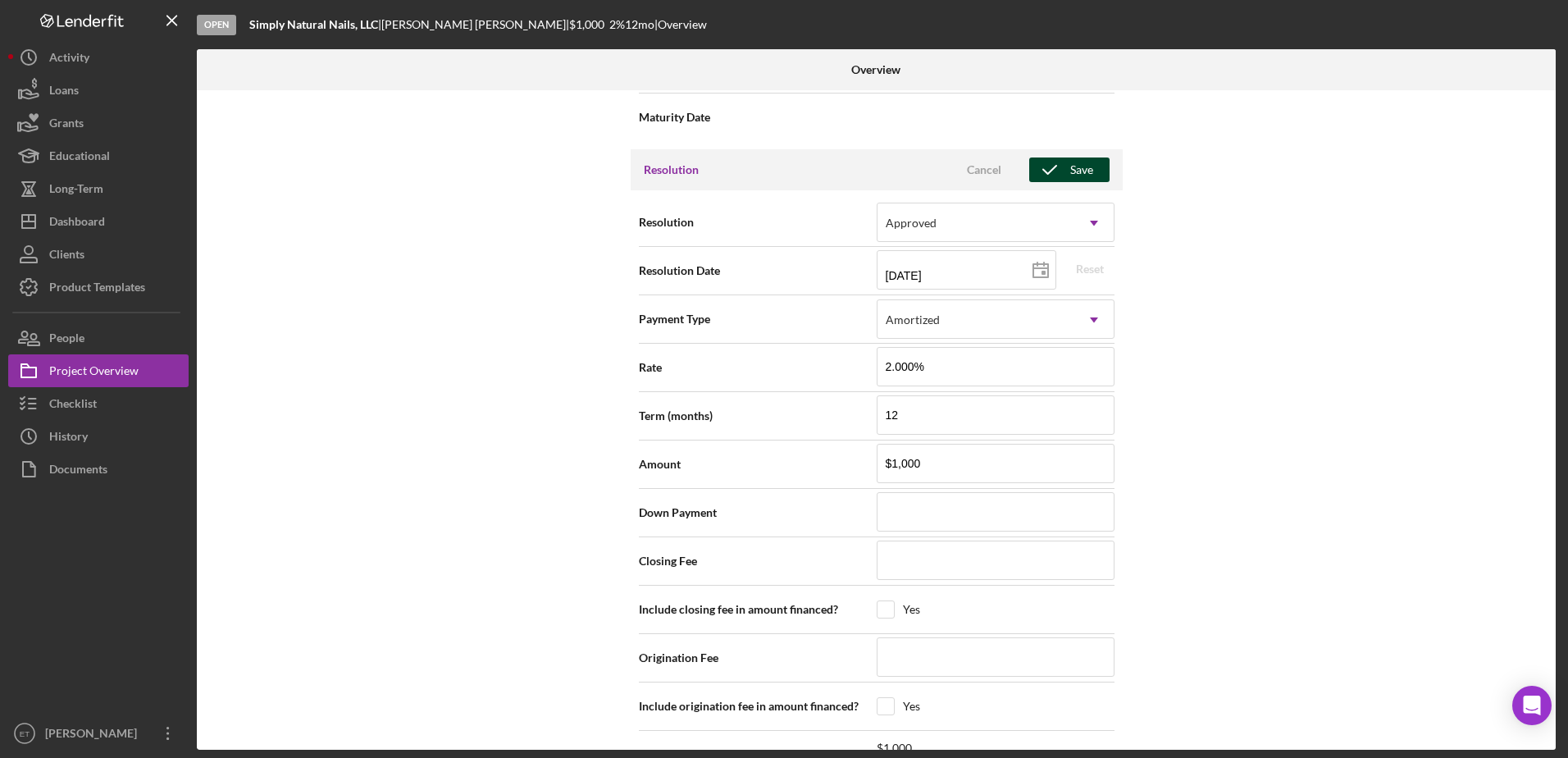
scroll to position [2265, 0]
click at [1060, 173] on icon "button" at bounding box center [1050, 171] width 41 height 41
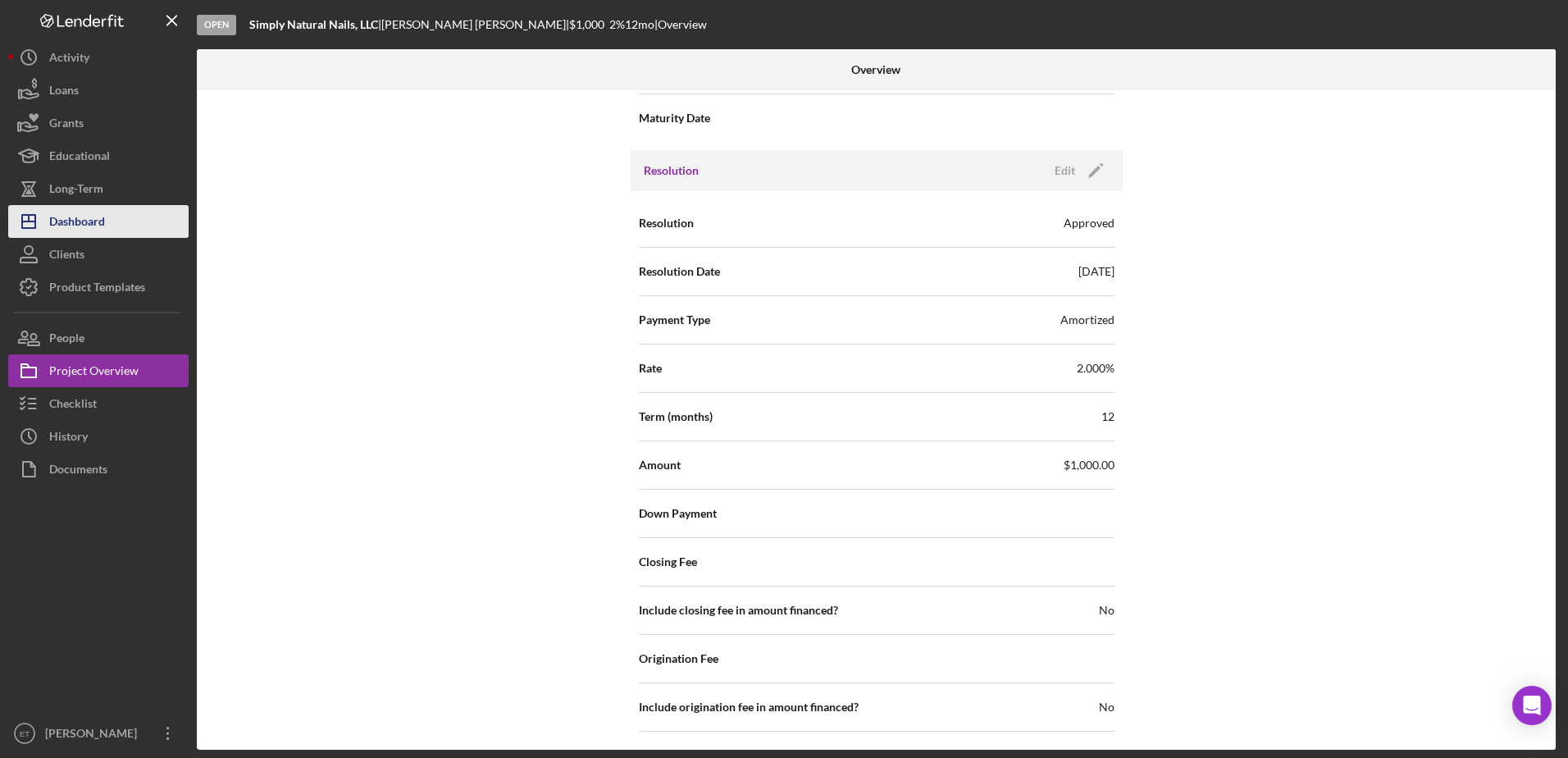
click at [129, 217] on button "Icon/Dashboard Dashboard" at bounding box center [98, 221] width 180 height 32
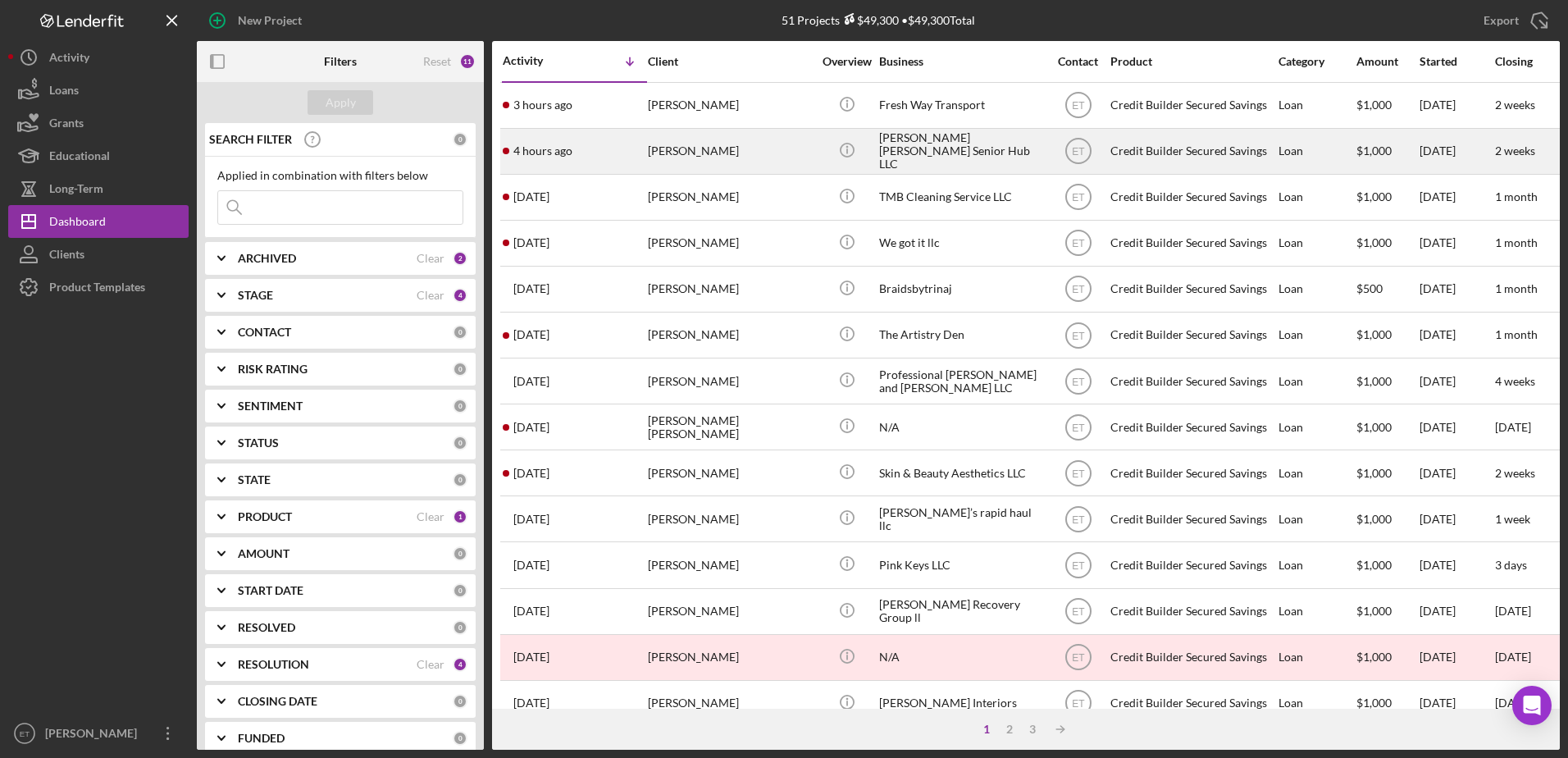
click at [732, 148] on div "[PERSON_NAME]" at bounding box center [729, 151] width 164 height 44
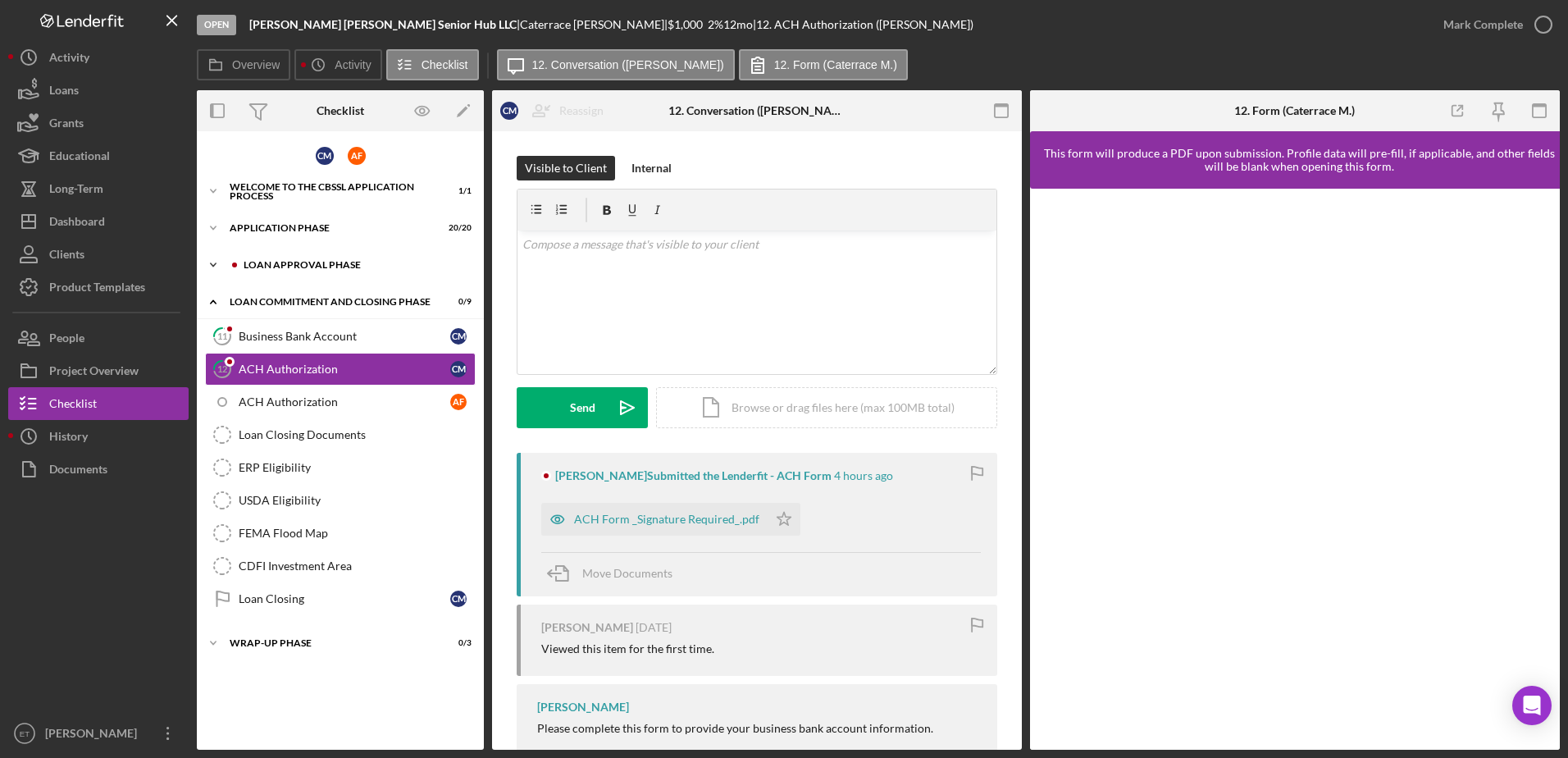
click at [308, 266] on div "Loan Approval Phase" at bounding box center [353, 264] width 220 height 10
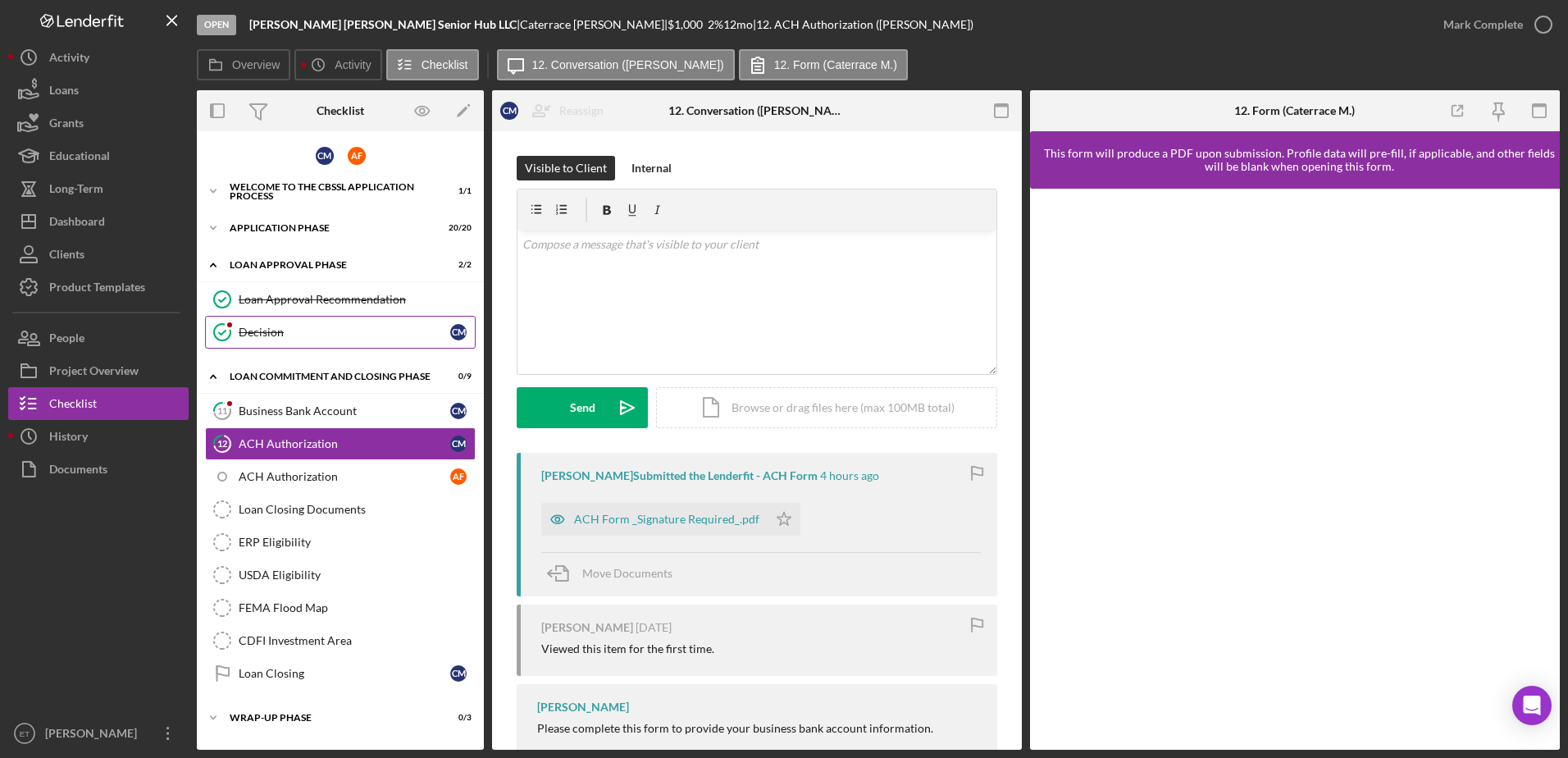
click at [265, 339] on div "Decision" at bounding box center [344, 332] width 212 height 13
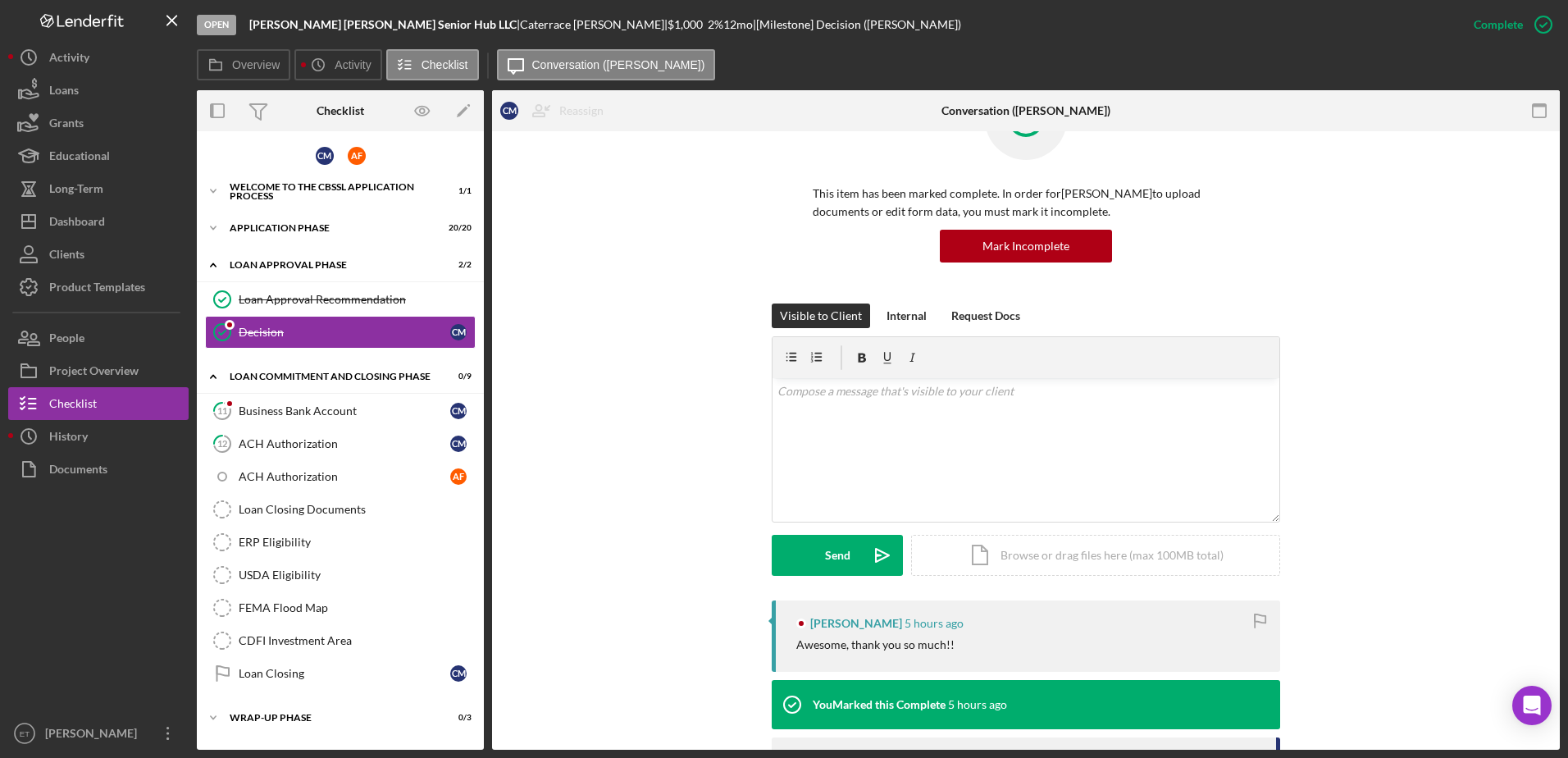
scroll to position [79, 0]
click at [302, 405] on div "Business Bank Account" at bounding box center [344, 411] width 212 height 13
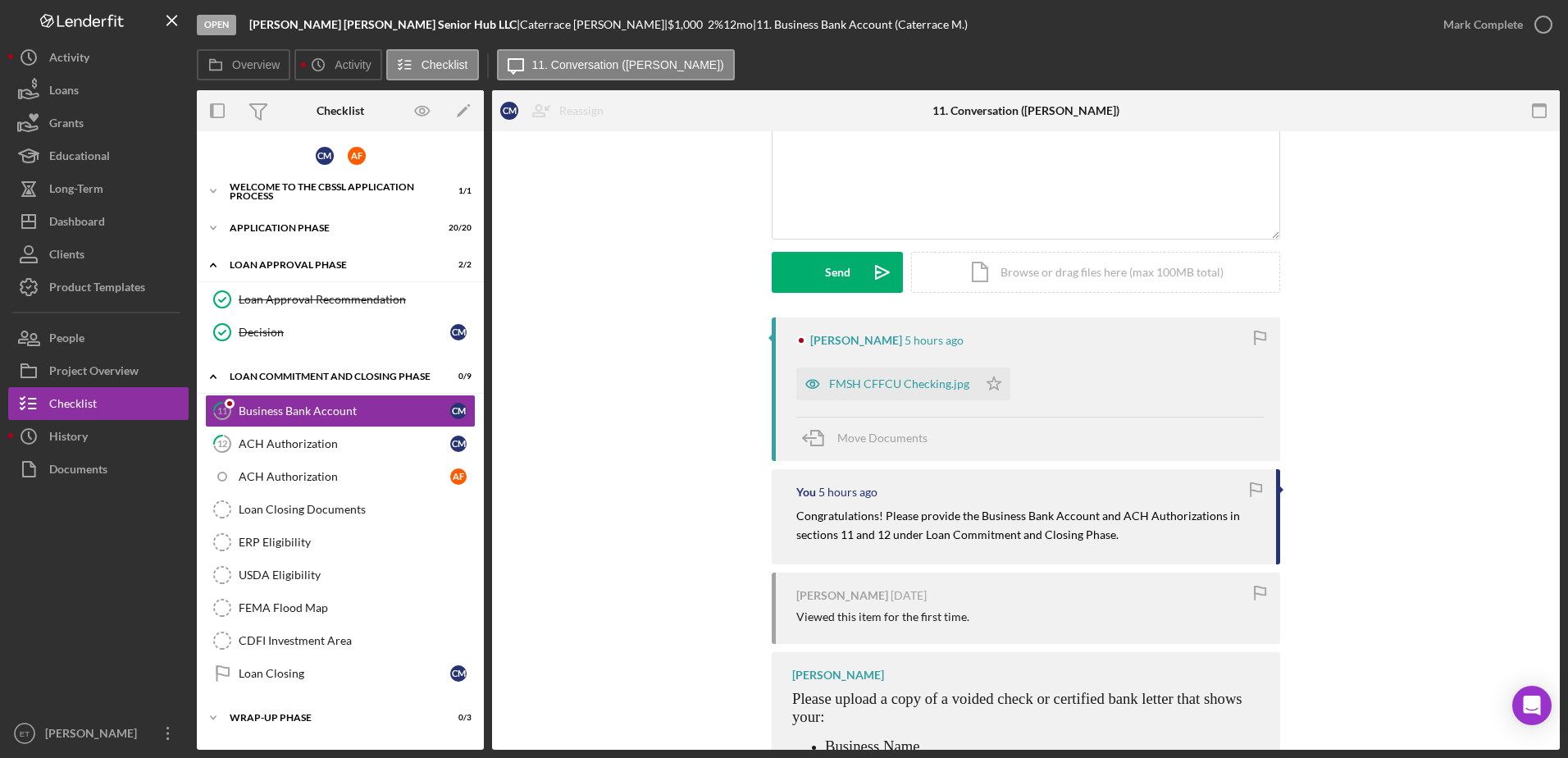
scroll to position [138, 0]
click at [988, 379] on icon "Icon/Star" at bounding box center [994, 380] width 32 height 32
click at [296, 443] on div "ACH Authorization" at bounding box center [344, 443] width 212 height 13
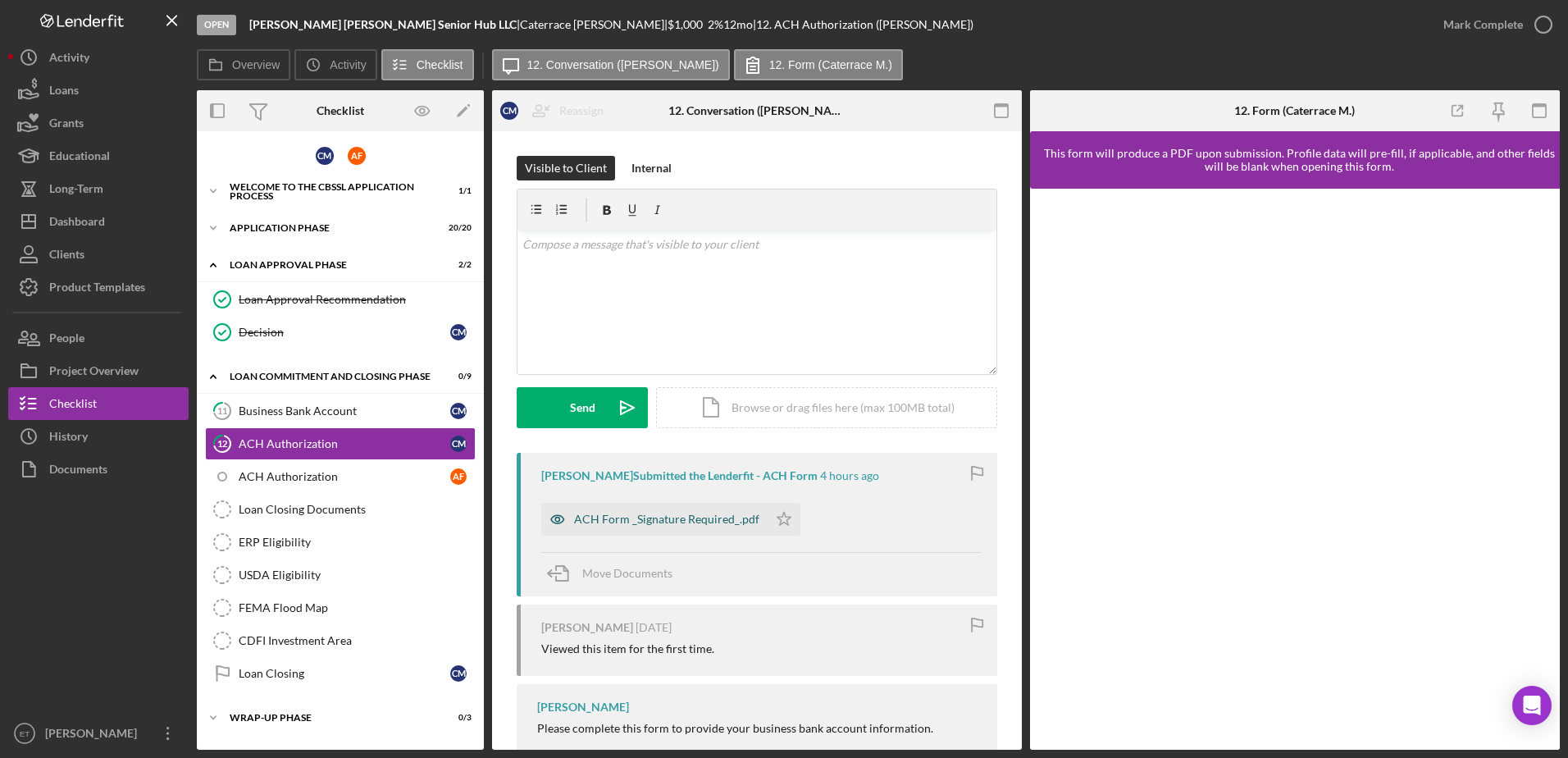
click at [554, 523] on icon "button" at bounding box center [557, 519] width 32 height 32
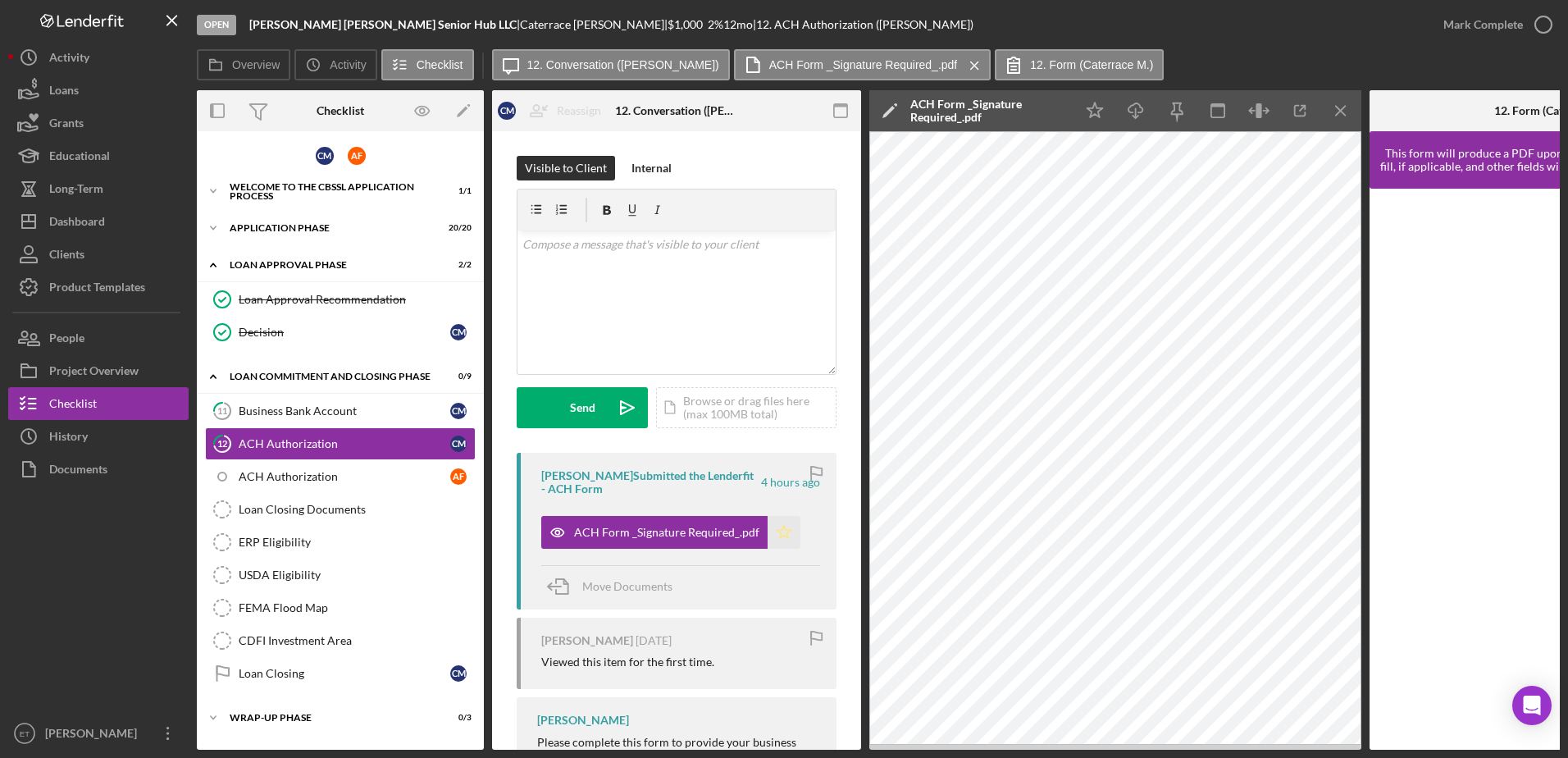
click at [779, 532] on icon "Icon/Star" at bounding box center [783, 532] width 32 height 32
click at [287, 478] on div "ACH Authorization" at bounding box center [344, 477] width 212 height 13
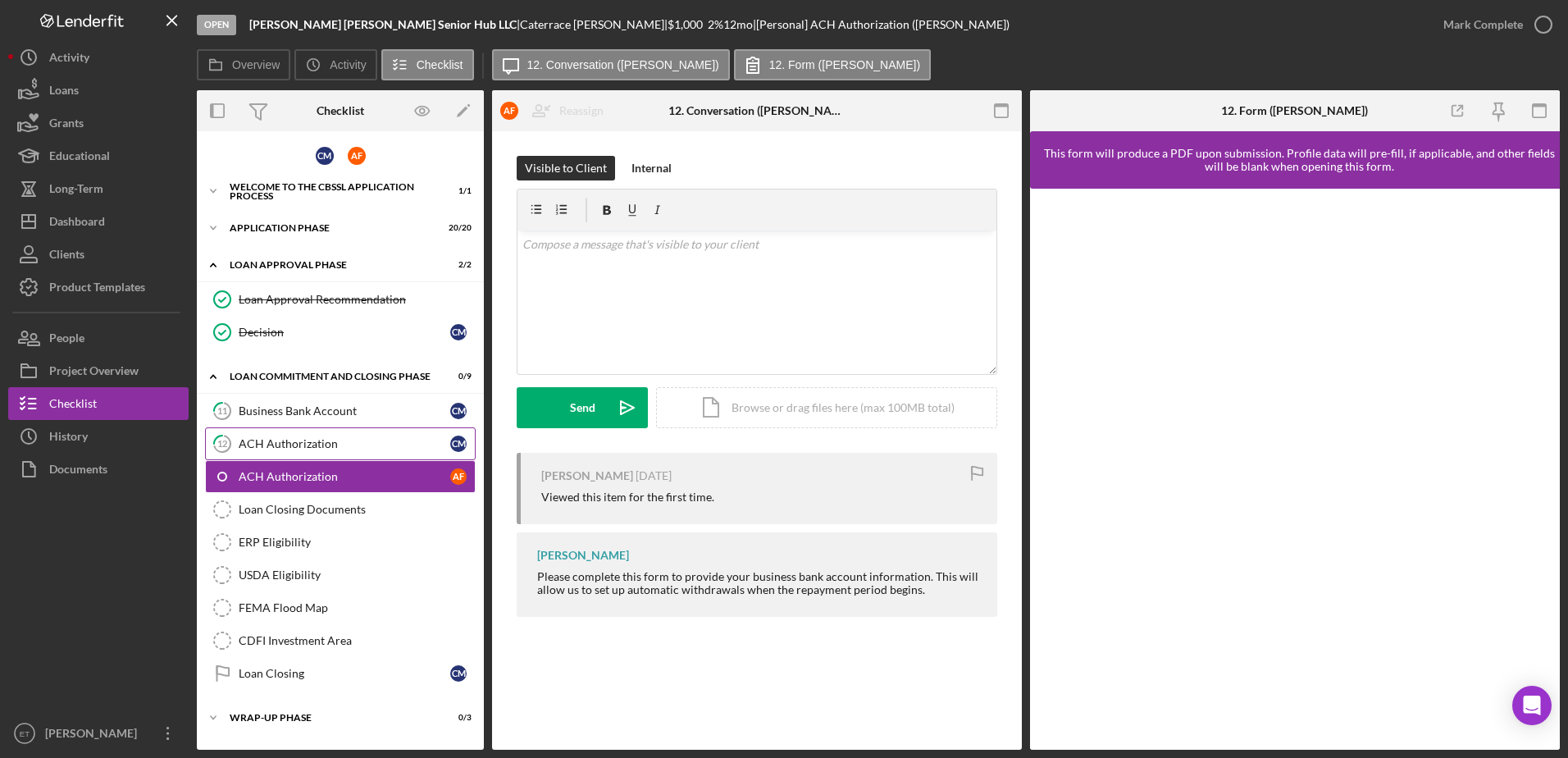
click at [273, 443] on div "ACH Authorization" at bounding box center [344, 443] width 212 height 13
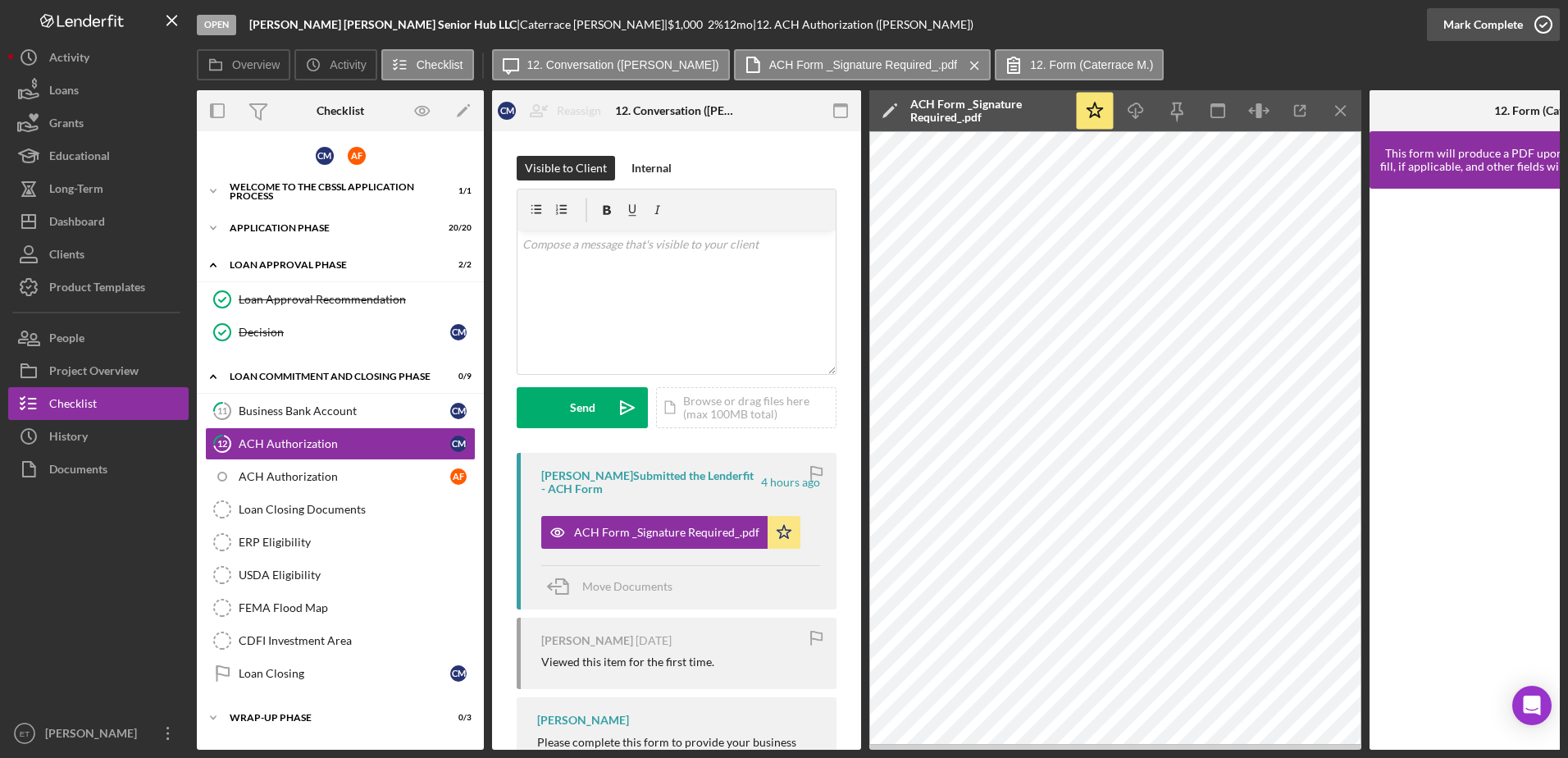
click at [1548, 23] on icon "button" at bounding box center [1544, 24] width 41 height 41
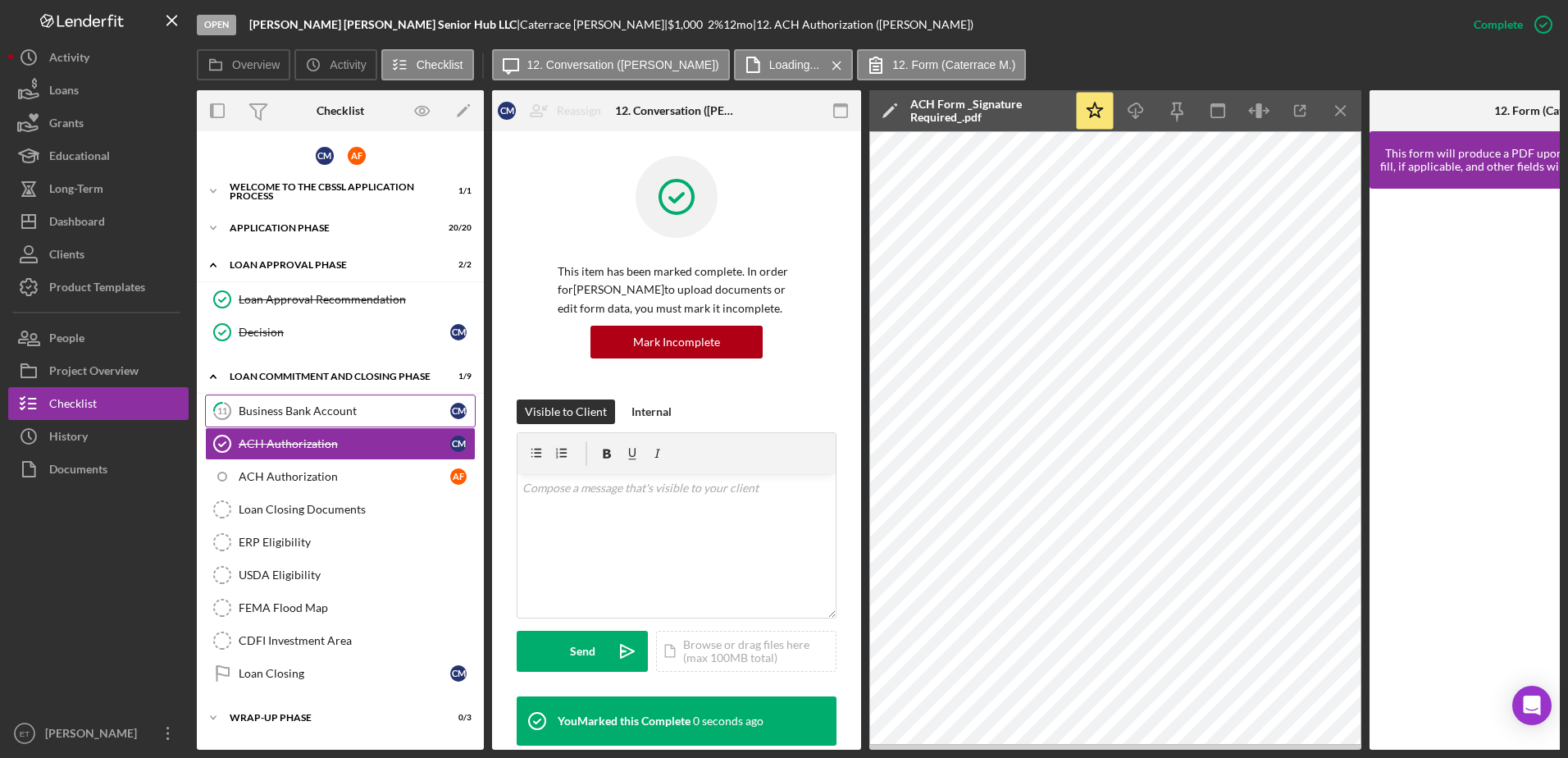
click at [310, 414] on div "Business Bank Account" at bounding box center [344, 411] width 212 height 13
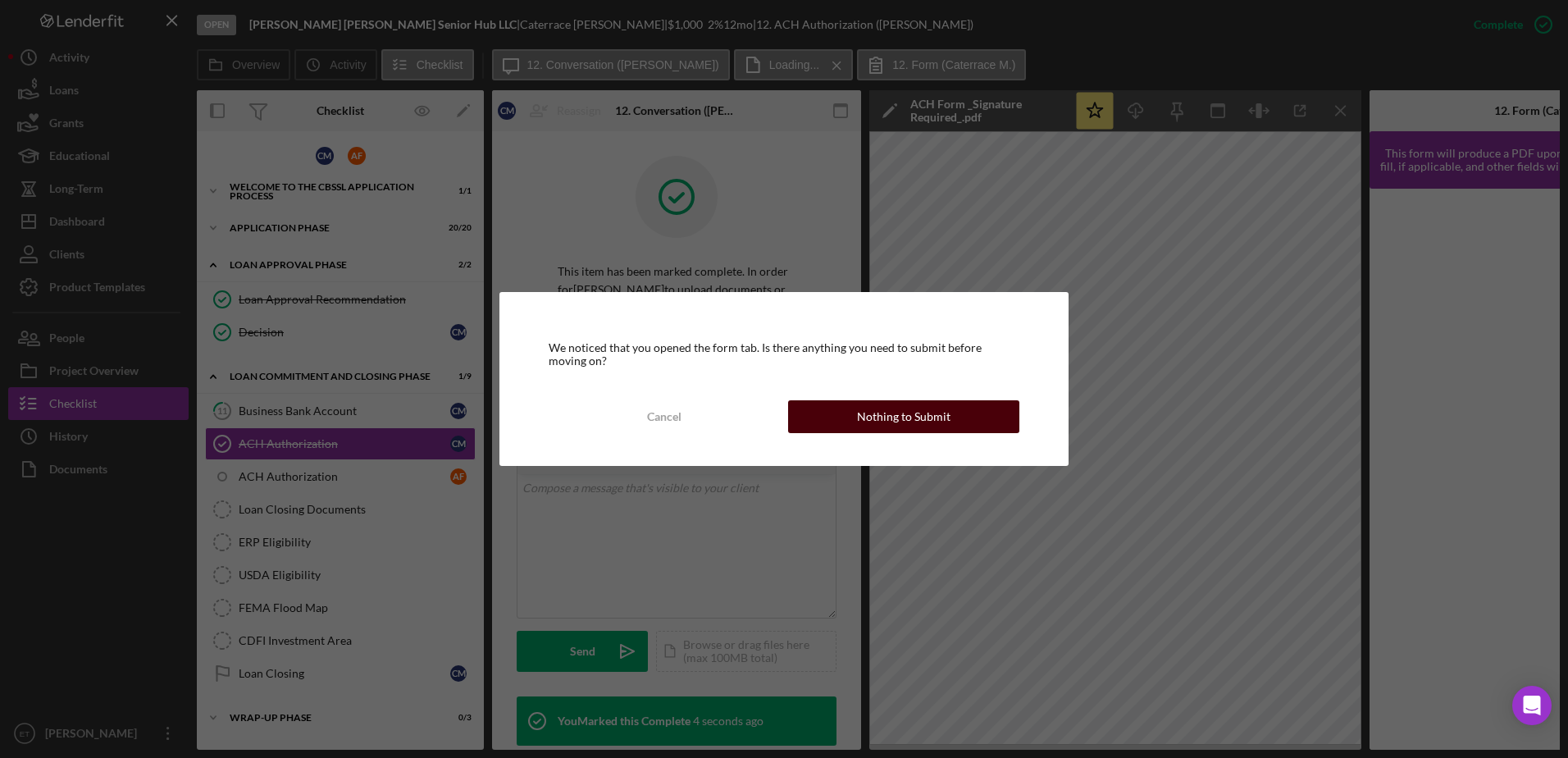
click at [892, 427] on div "Nothing to Submit" at bounding box center [904, 416] width 94 height 32
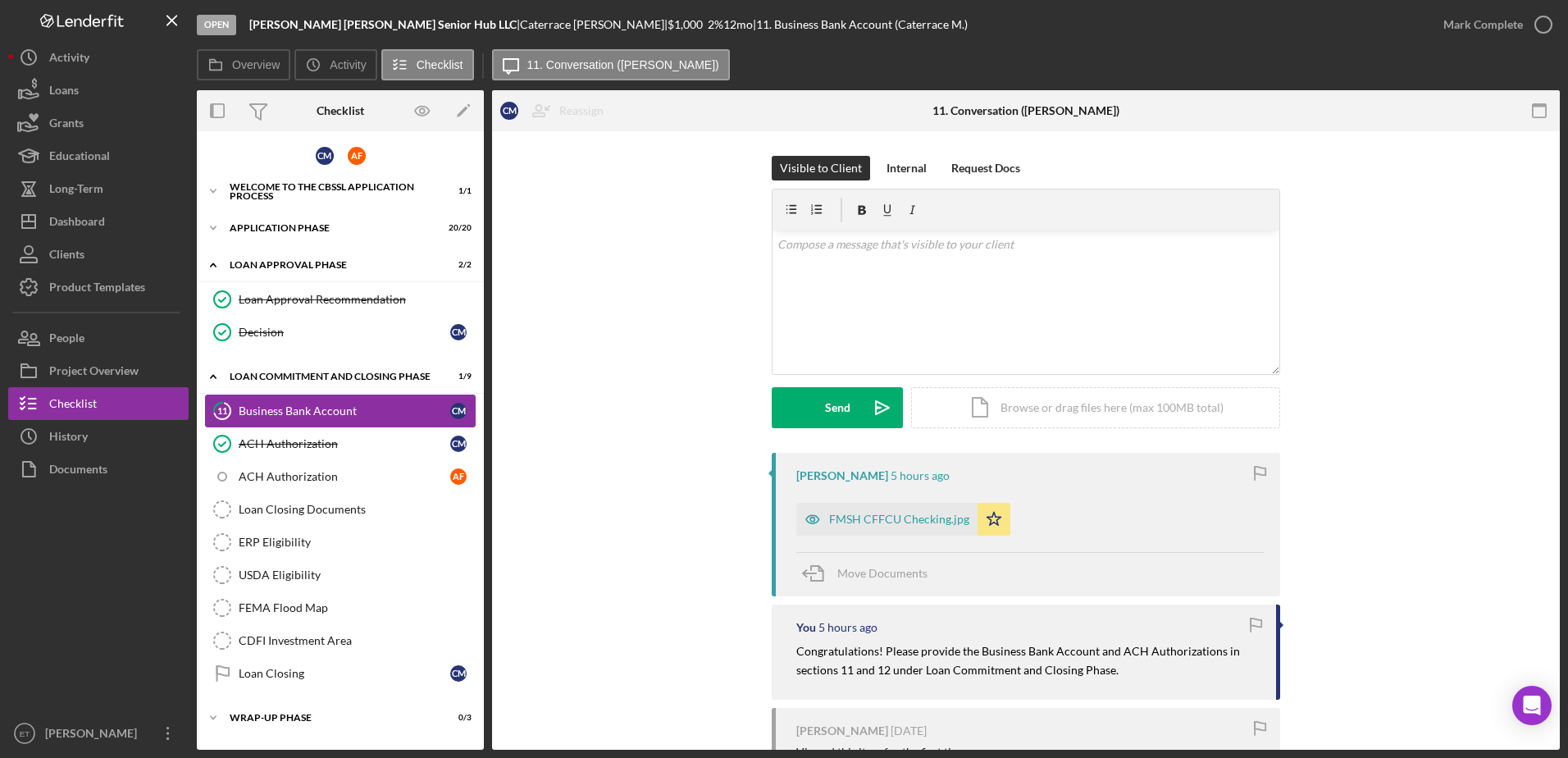
click at [364, 412] on div "Business Bank Account" at bounding box center [344, 411] width 212 height 13
click at [1546, 22] on icon "button" at bounding box center [1544, 24] width 41 height 41
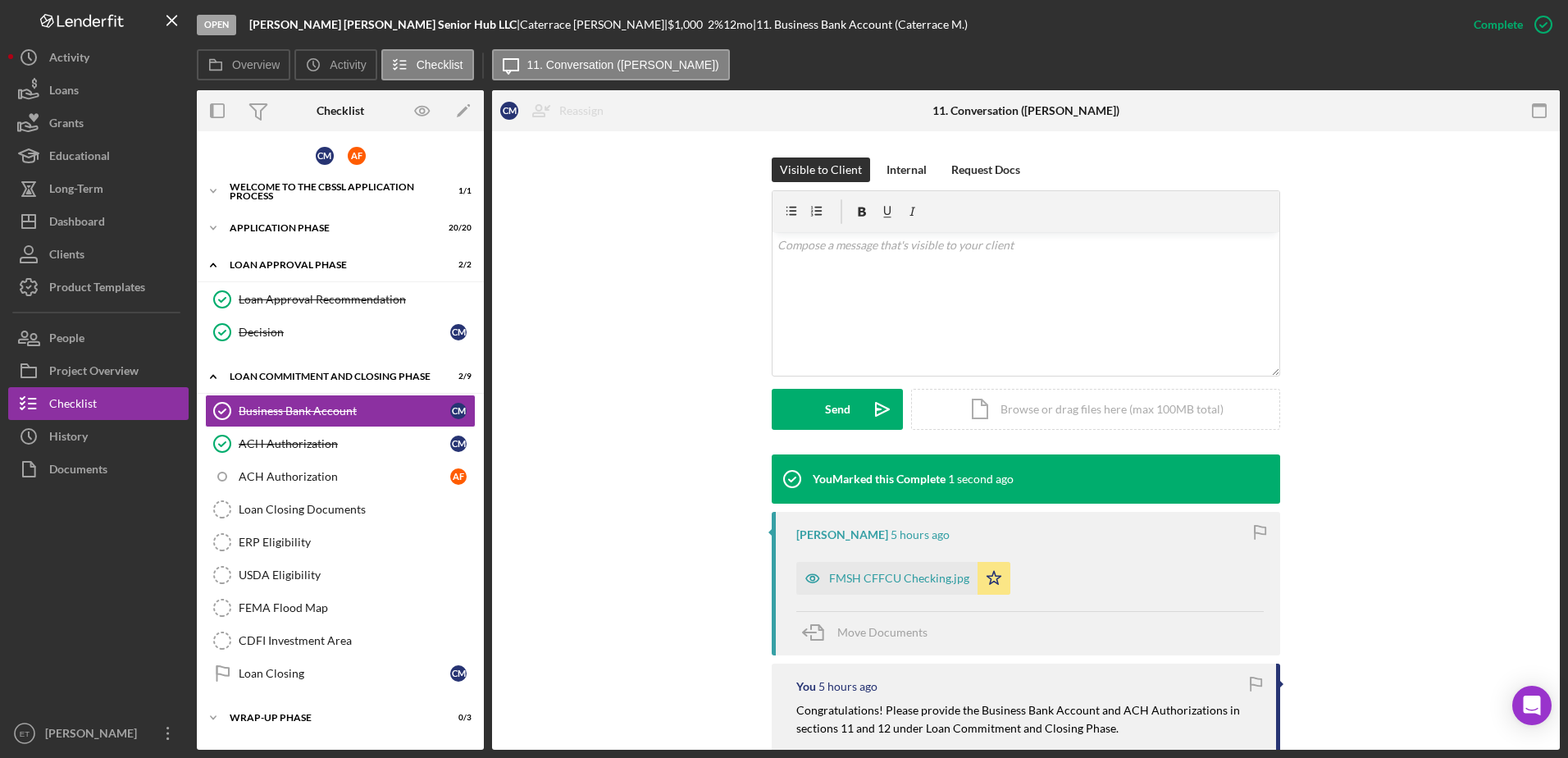
scroll to position [225, 0]
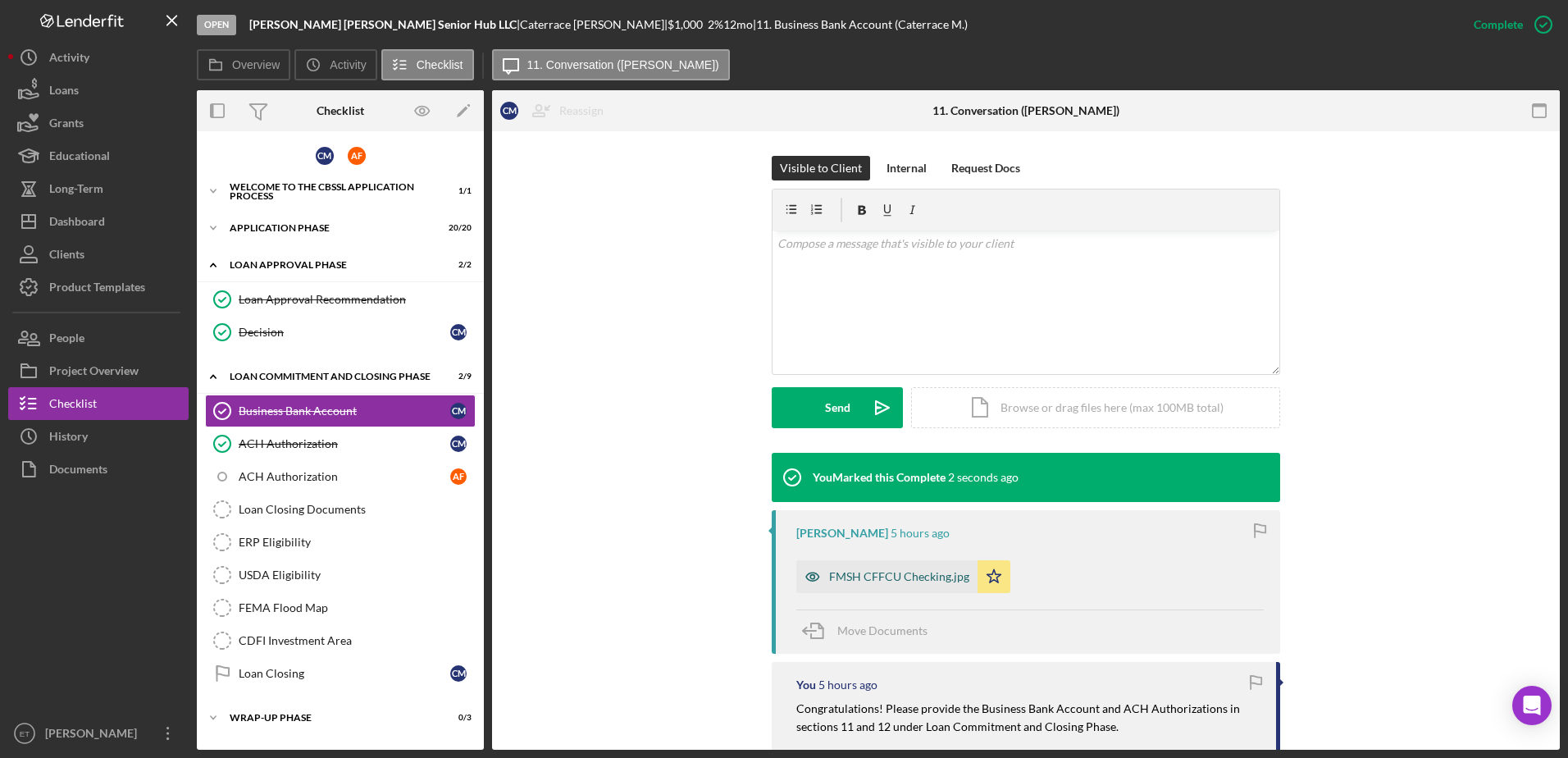
click at [810, 578] on icon "button" at bounding box center [812, 576] width 4 height 4
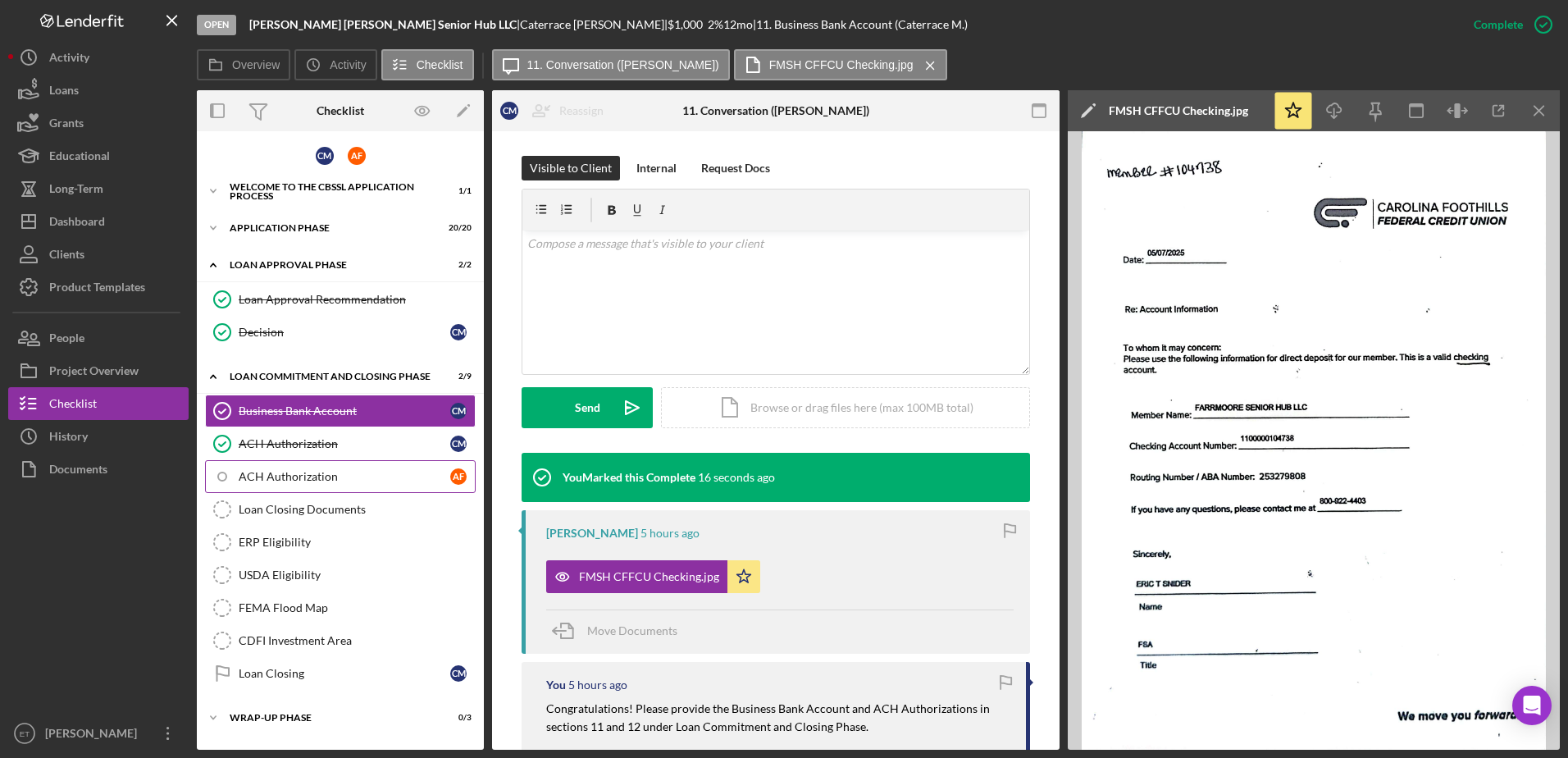
click at [287, 481] on div "ACH Authorization" at bounding box center [344, 477] width 212 height 13
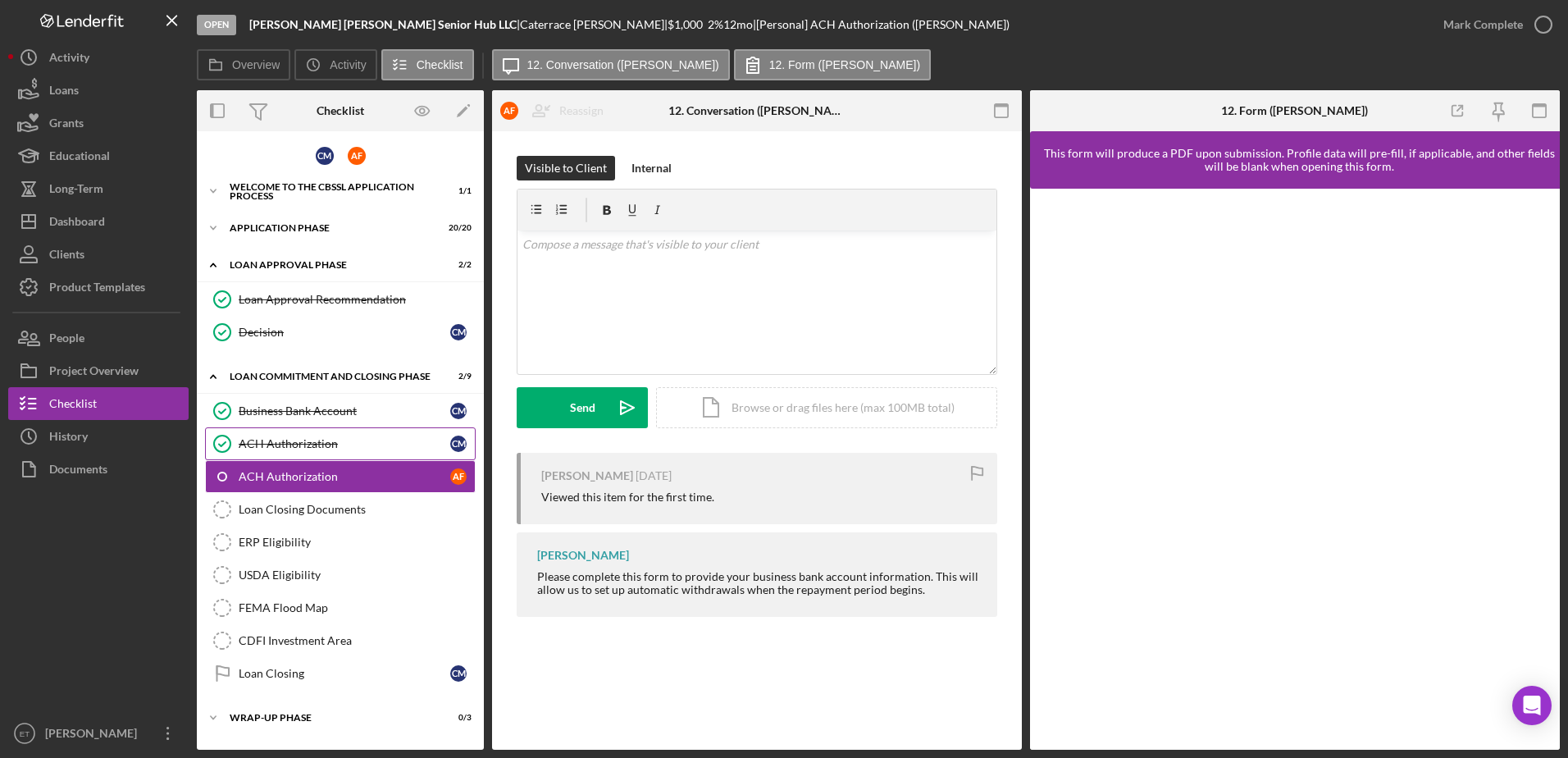
click at [279, 443] on div "ACH Authorization" at bounding box center [344, 443] width 212 height 13
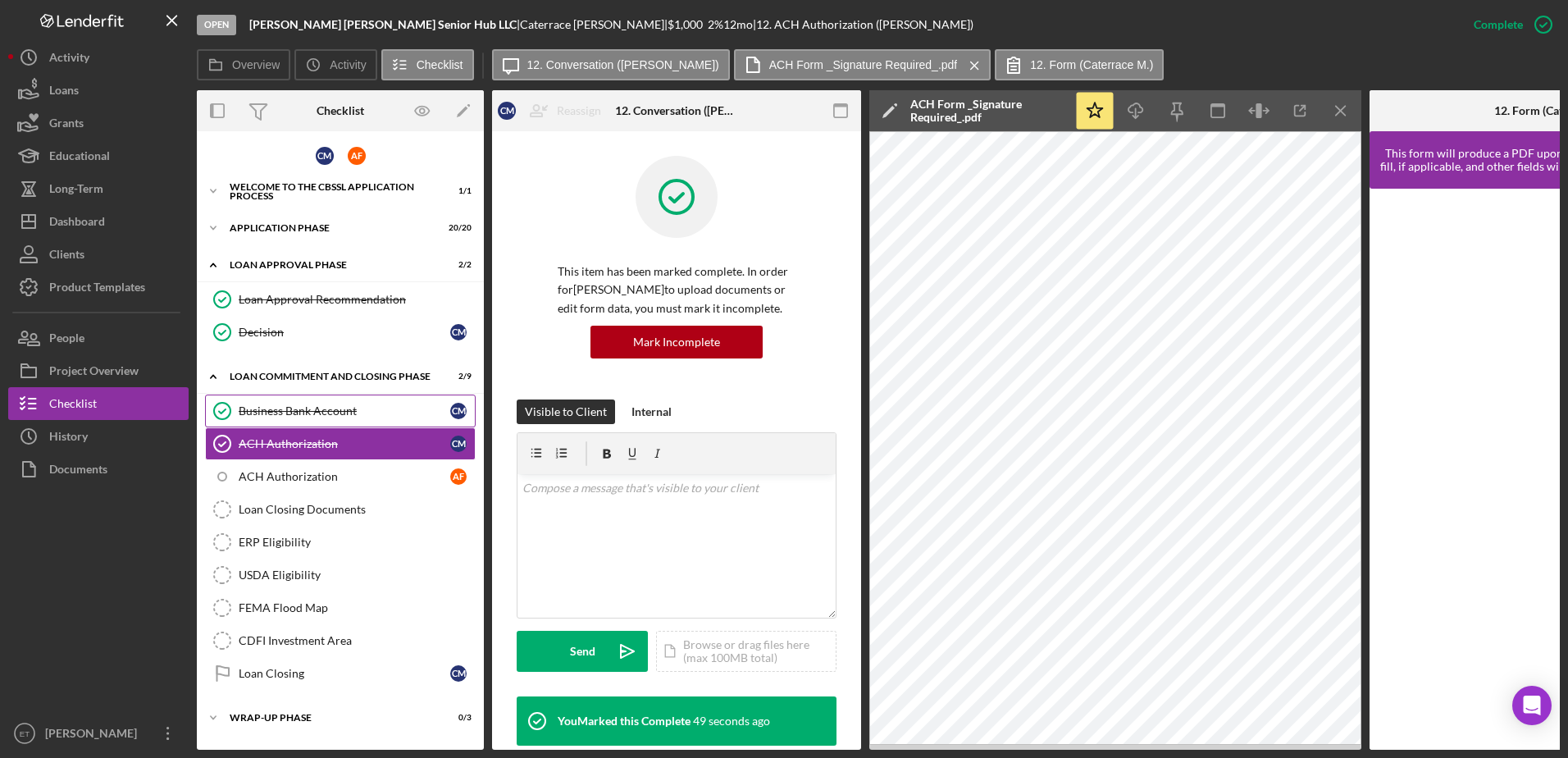
click at [280, 407] on div "Business Bank Account" at bounding box center [344, 411] width 212 height 13
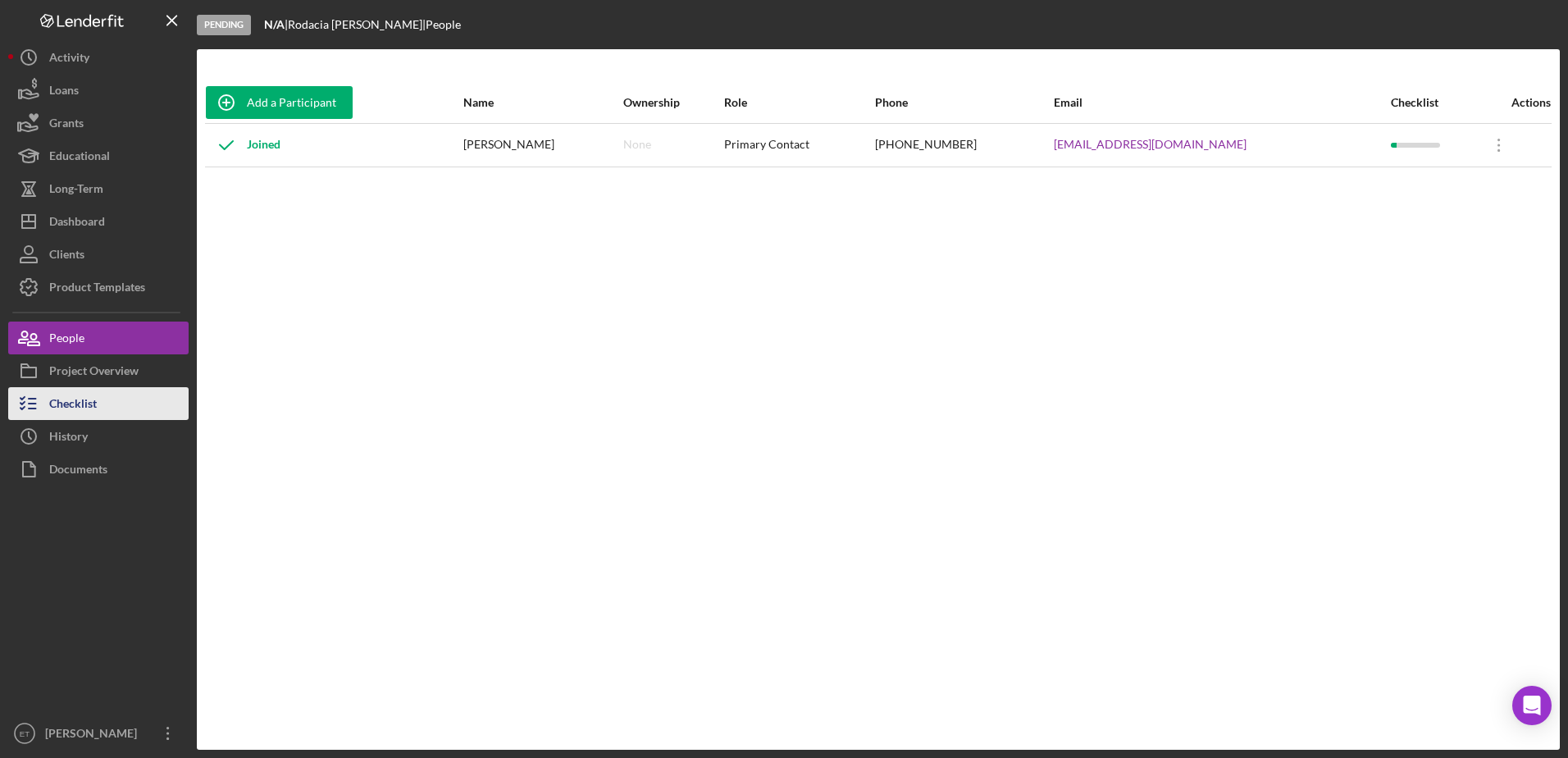
click at [96, 399] on div "Checklist" at bounding box center [72, 405] width 47 height 37
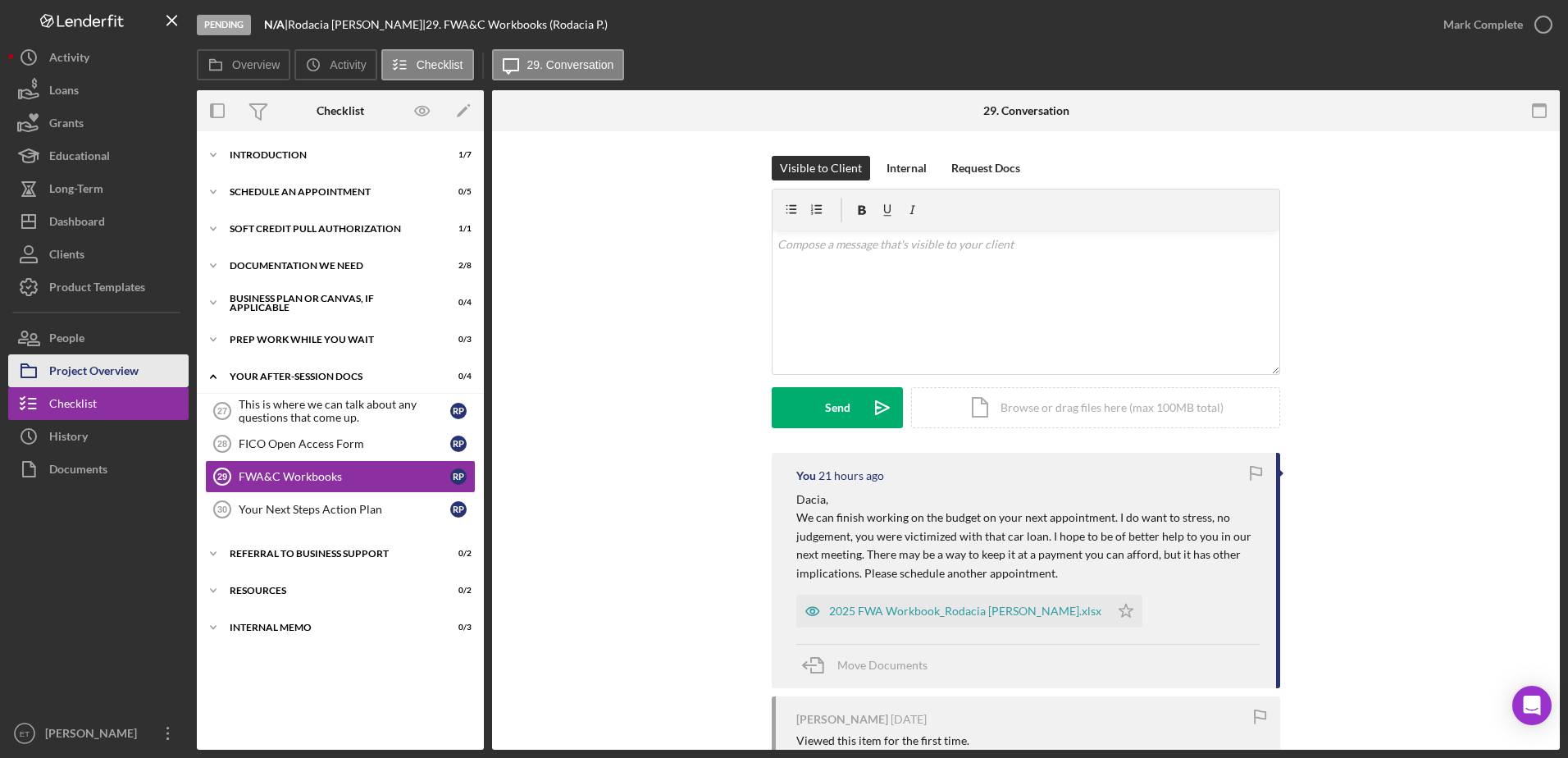
click at [88, 366] on div "Project Overview" at bounding box center [94, 373] width 89 height 37
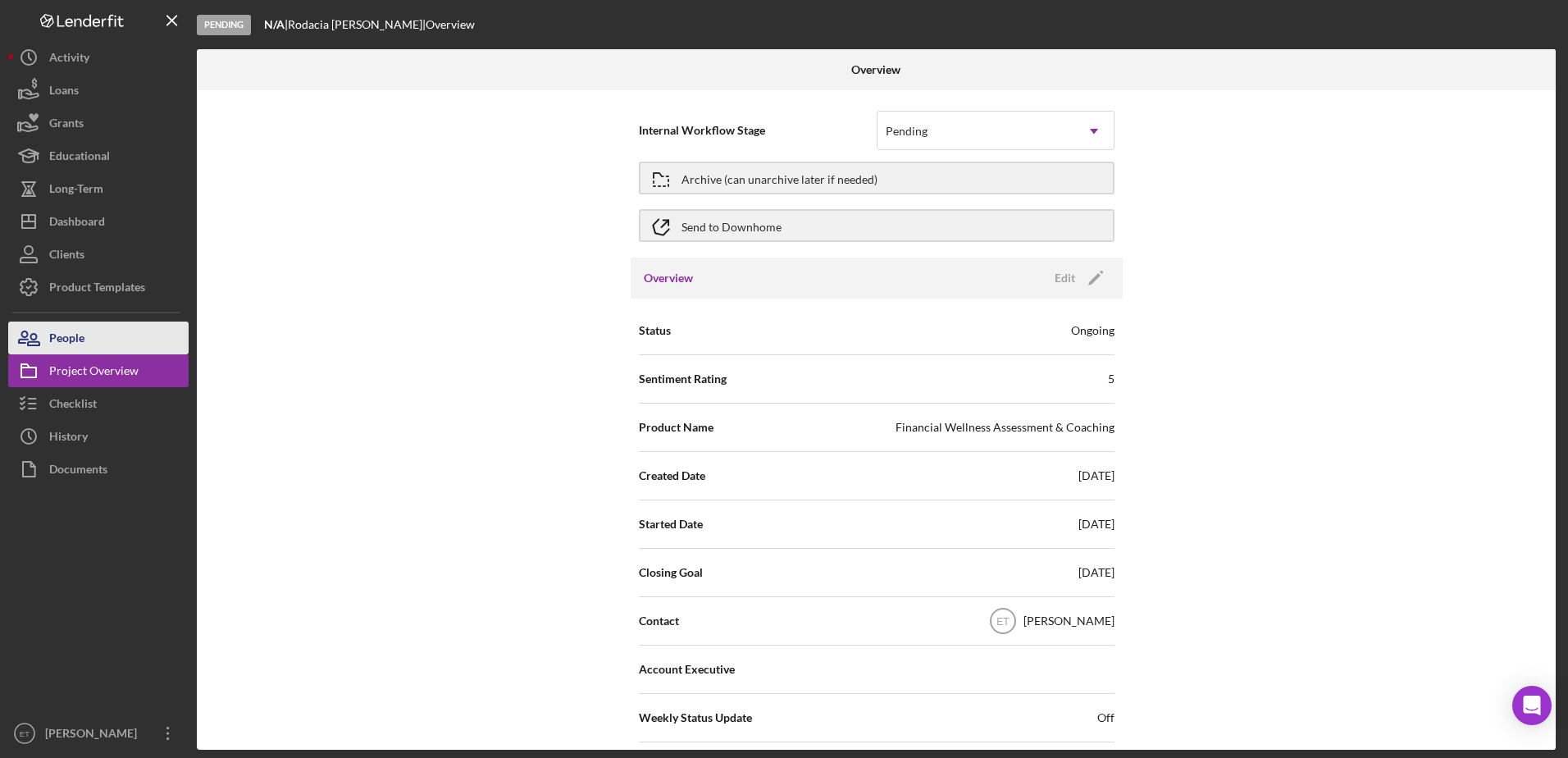
click at [68, 340] on div "People" at bounding box center [67, 340] width 35 height 37
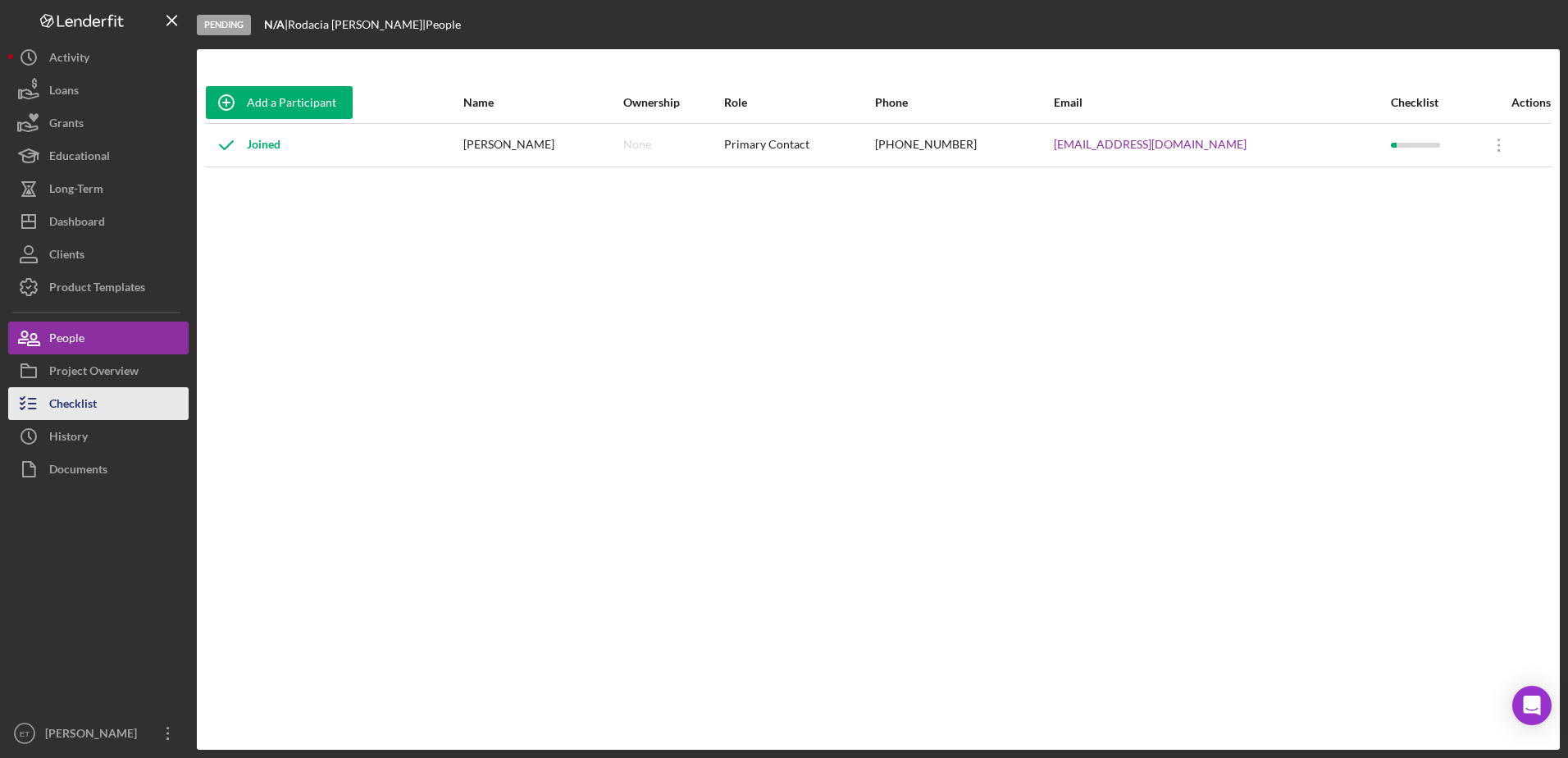
click at [90, 400] on div "Checklist" at bounding box center [72, 405] width 47 height 37
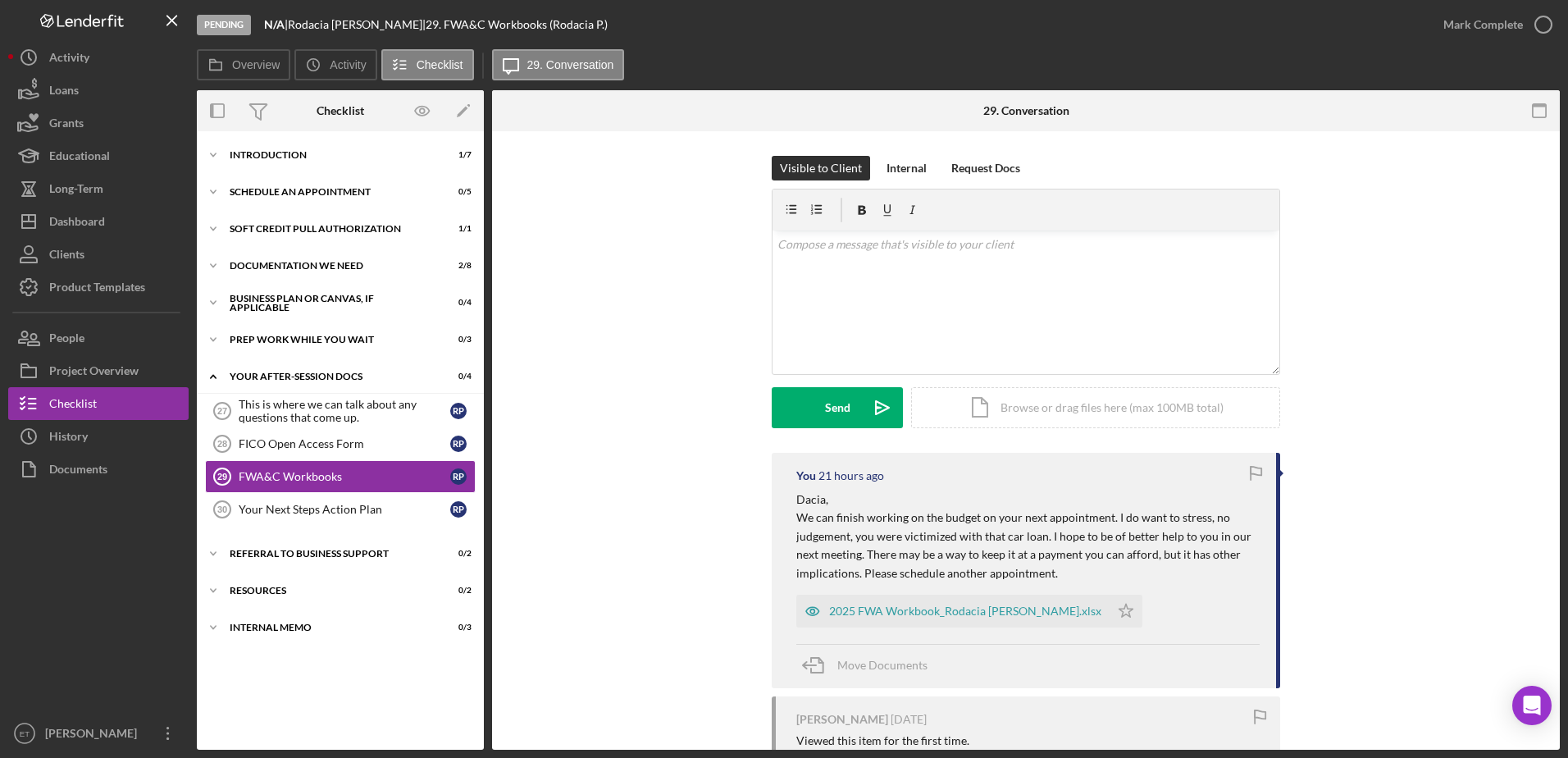
click at [683, 391] on div "Visible to Client Internal Request Docs v Color teal Color pink Remove color Ad…" at bounding box center [1026, 304] width 1019 height 297
